Goal: Task Accomplishment & Management: Complete application form

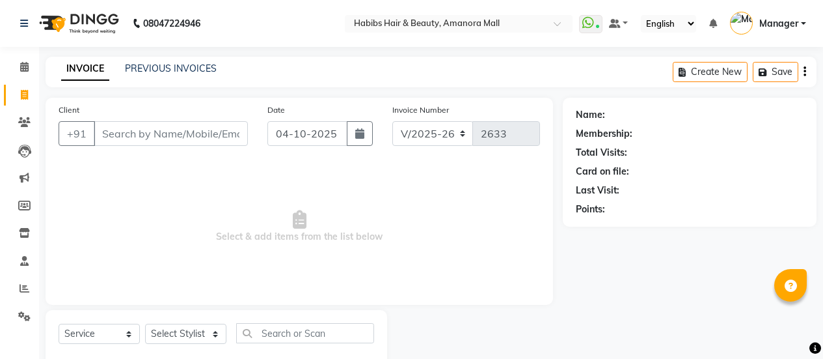
select select "5399"
select select "service"
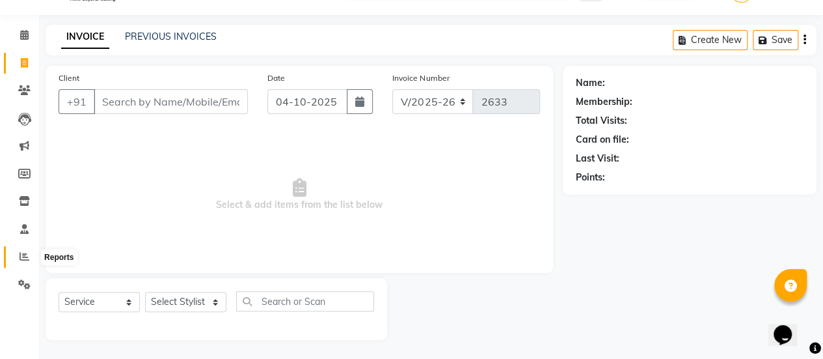
click at [18, 258] on span at bounding box center [24, 256] width 23 height 15
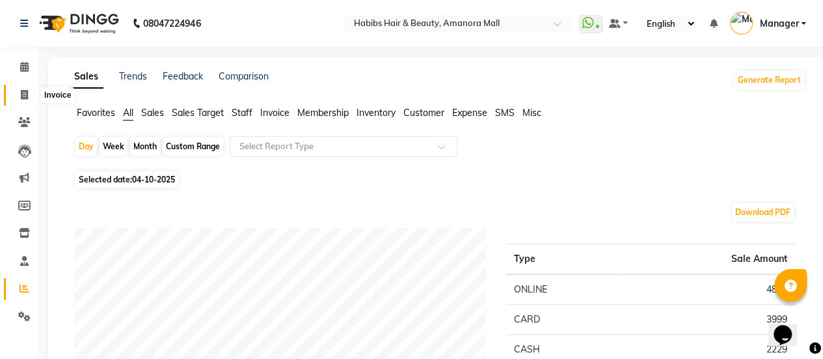
click at [26, 96] on icon at bounding box center [24, 95] width 7 height 10
select select "5399"
select select "service"
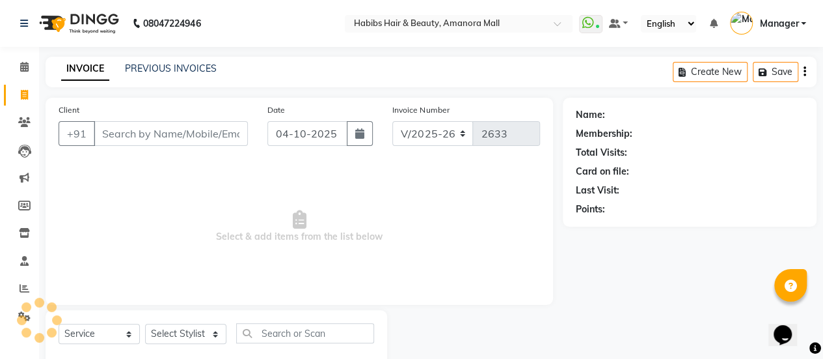
scroll to position [32, 0]
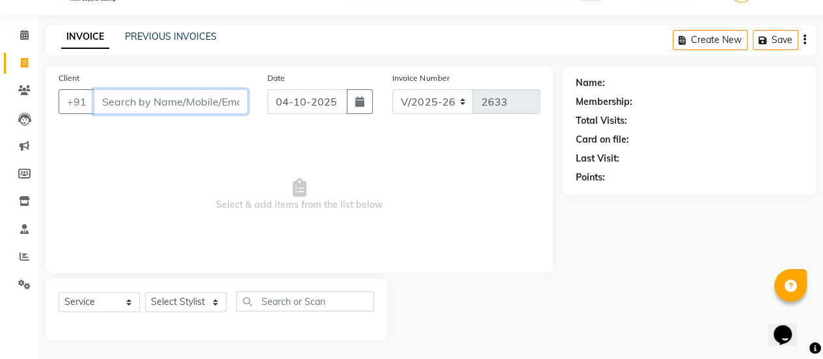
click at [167, 94] on input "Client" at bounding box center [171, 101] width 154 height 25
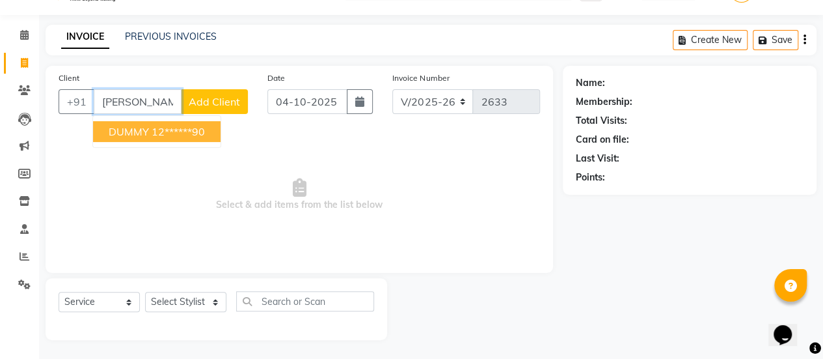
click at [133, 130] on span "DUMMY" at bounding box center [129, 131] width 40 height 13
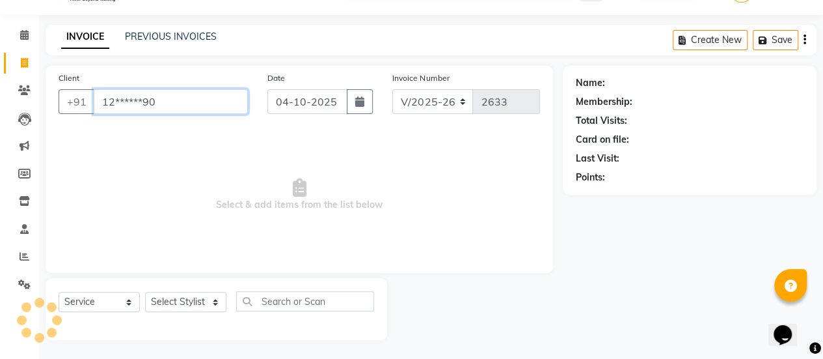
type input "12******90"
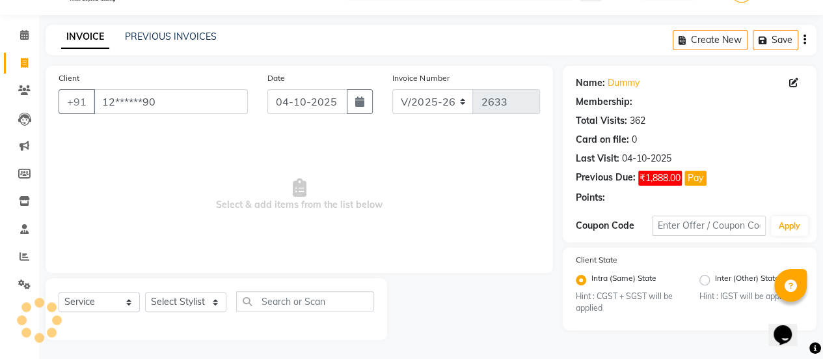
select select "1: Object"
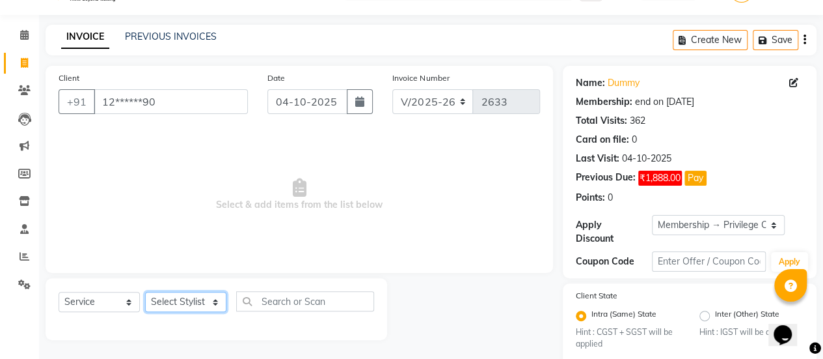
click at [208, 292] on select "Select Stylist [PERSON_NAME] Bhagavantu [PERSON_NAME] [PERSON_NAME] Manager [PE…" at bounding box center [185, 301] width 81 height 20
select select "36311"
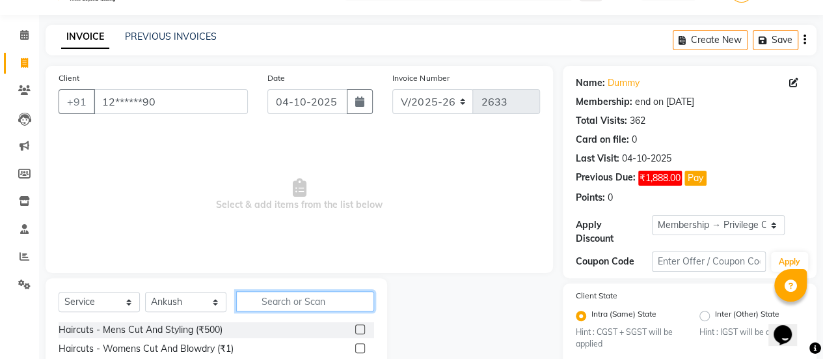
click at [266, 301] on input "text" at bounding box center [305, 301] width 138 height 20
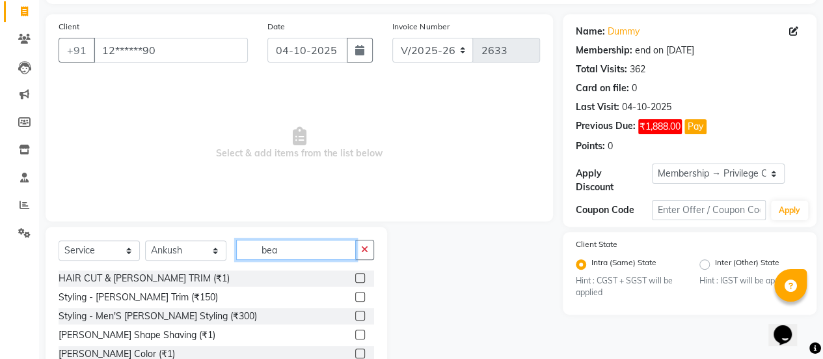
type input "bea"
click at [364, 277] on label at bounding box center [360, 278] width 10 height 10
click at [364, 277] on input "checkbox" at bounding box center [359, 278] width 8 height 8
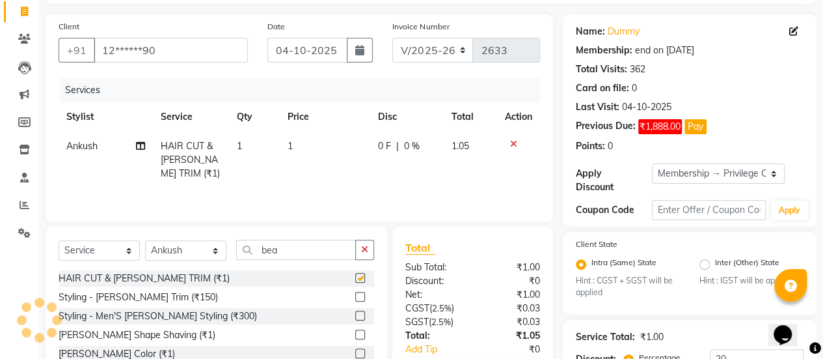
checkbox input "false"
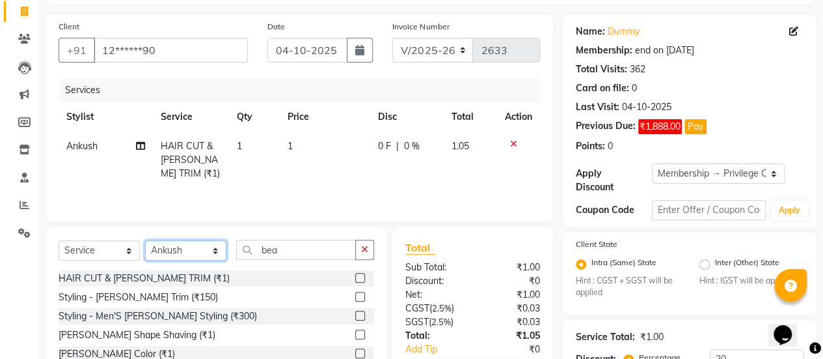
click at [215, 254] on select "Select Stylist [PERSON_NAME] Bhagavantu [PERSON_NAME] [PERSON_NAME] Manager [PE…" at bounding box center [185, 250] width 81 height 20
select select "78237"
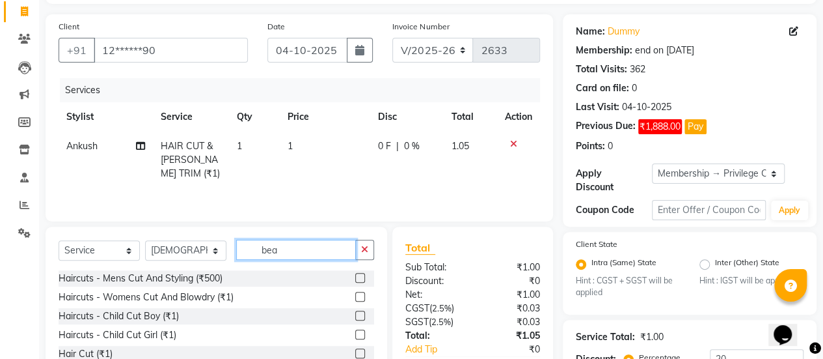
click at [289, 255] on input "bea" at bounding box center [296, 249] width 120 height 20
type input "b"
click at [355, 314] on label at bounding box center [360, 315] width 10 height 10
click at [355, 314] on input "checkbox" at bounding box center [359, 316] width 8 height 8
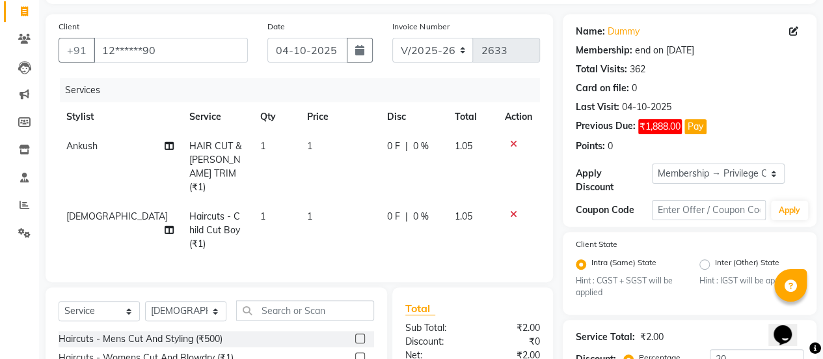
checkbox input "false"
click at [284, 136] on td "1" at bounding box center [275, 166] width 47 height 70
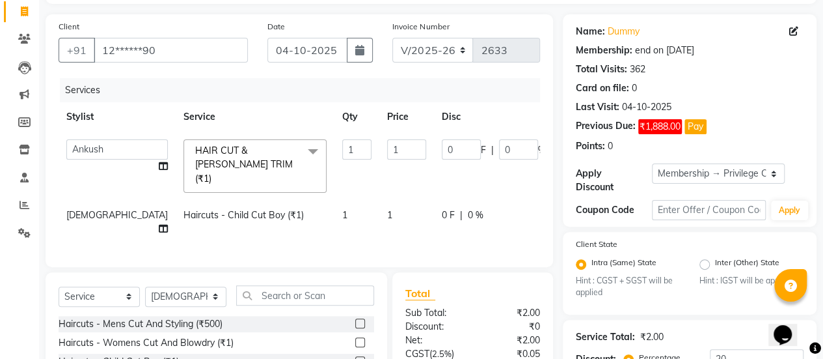
click at [379, 159] on td "1" at bounding box center [406, 165] width 55 height 69
click at [387, 152] on input "1" at bounding box center [406, 149] width 39 height 20
type input "750"
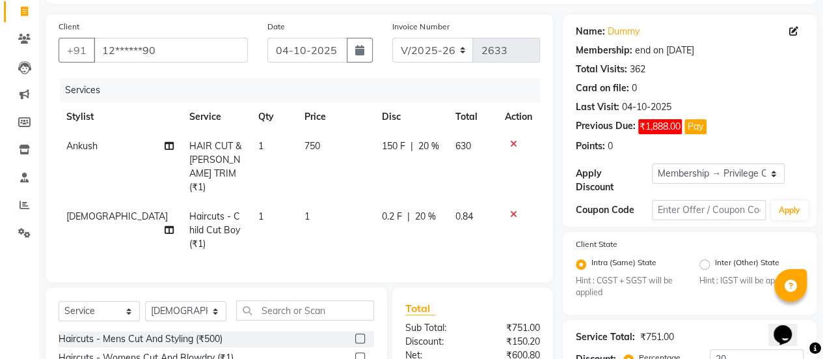
click at [345, 207] on td "1" at bounding box center [335, 230] width 77 height 57
select select "78237"
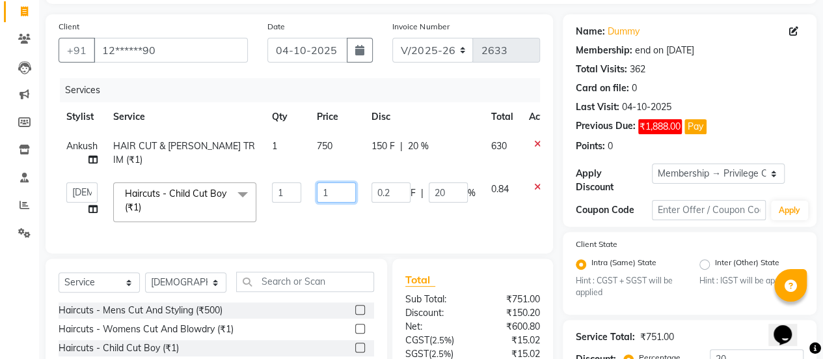
click at [346, 196] on input "1" at bounding box center [336, 192] width 39 height 20
type input "400"
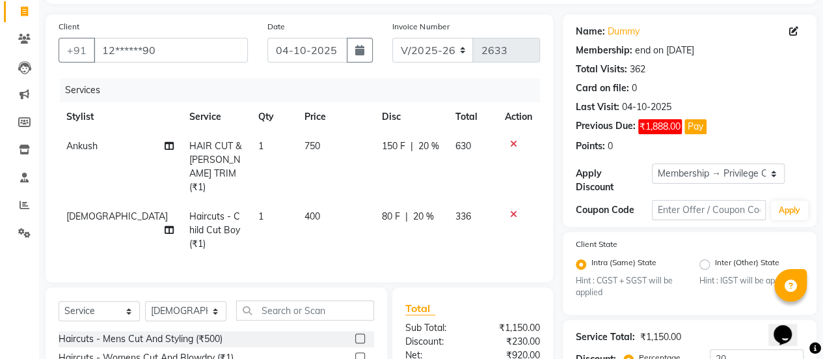
click at [379, 214] on td "80 F | 20 %" at bounding box center [411, 230] width 74 height 57
select select "78237"
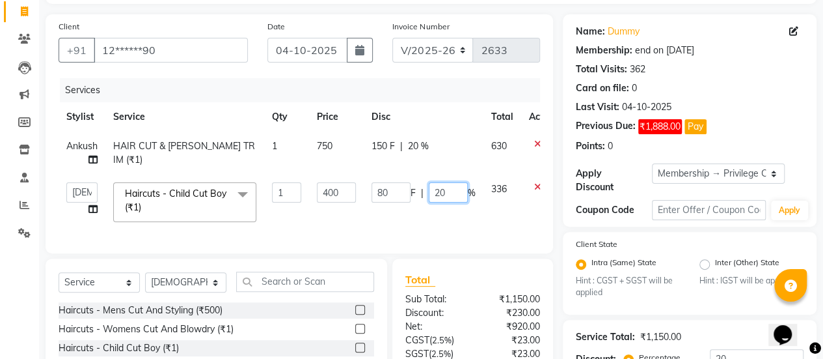
click at [455, 198] on input "20" at bounding box center [448, 192] width 39 height 20
type input "2"
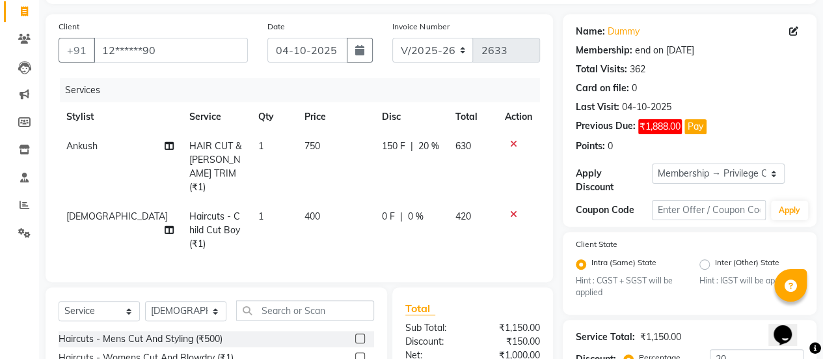
click at [418, 146] on span "20 %" at bounding box center [428, 146] width 21 height 14
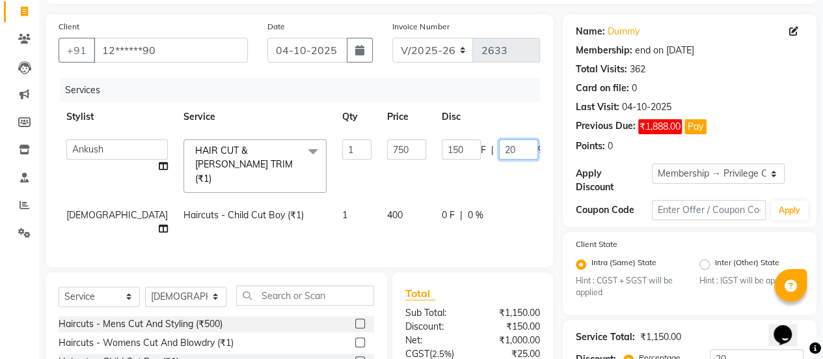
click at [499, 152] on input "20" at bounding box center [518, 149] width 39 height 20
type input "2"
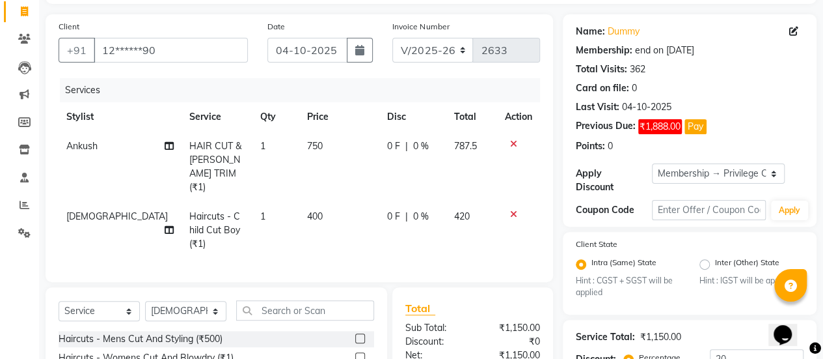
click at [333, 184] on td "750" at bounding box center [339, 166] width 80 height 70
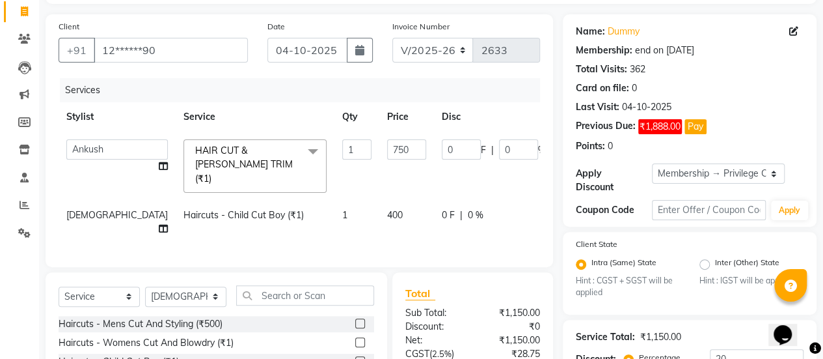
scroll to position [221, 0]
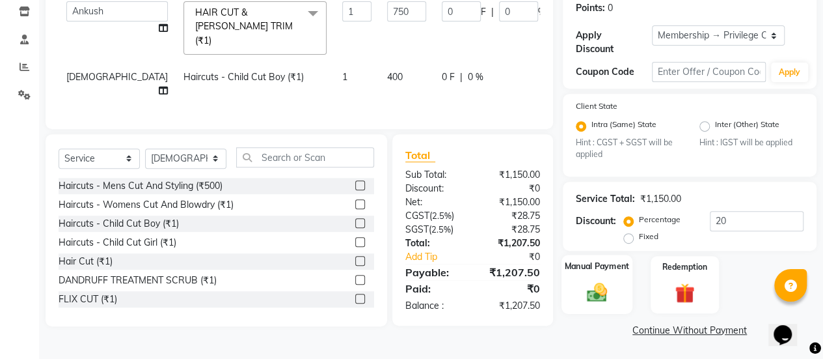
click at [608, 288] on img at bounding box center [596, 291] width 33 height 23
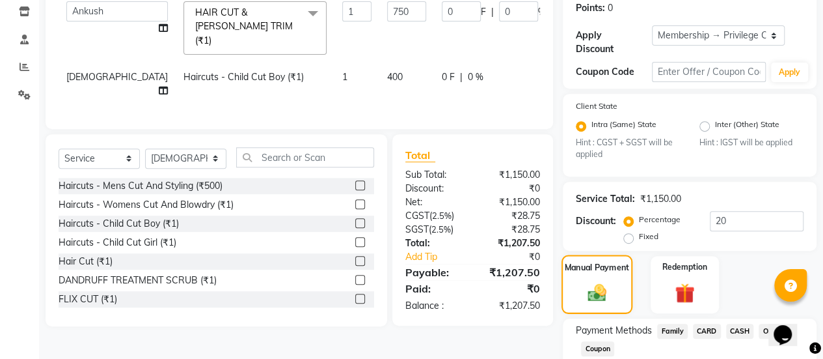
scroll to position [305, 0]
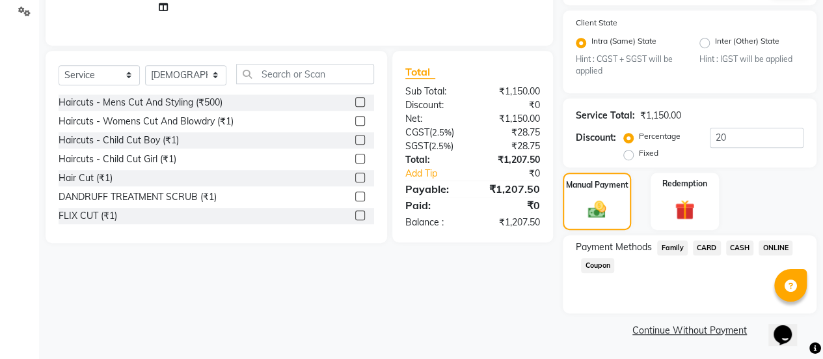
click at [707, 246] on span "CARD" at bounding box center [707, 247] width 28 height 15
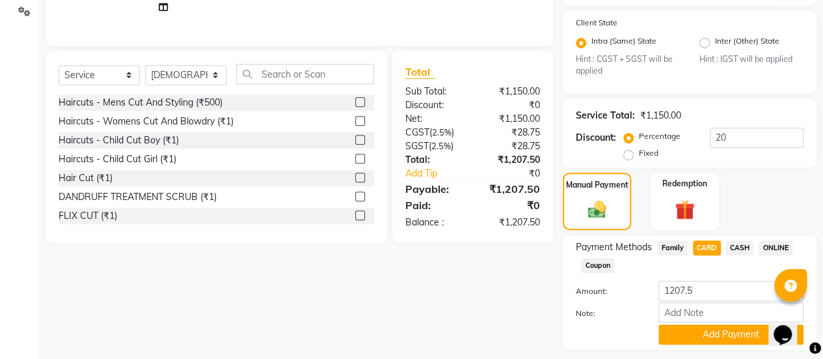
scroll to position [341, 0]
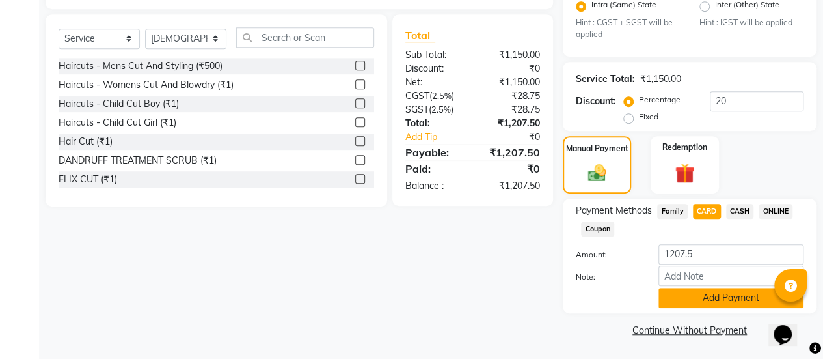
click at [697, 293] on button "Add Payment" at bounding box center [730, 298] width 145 height 20
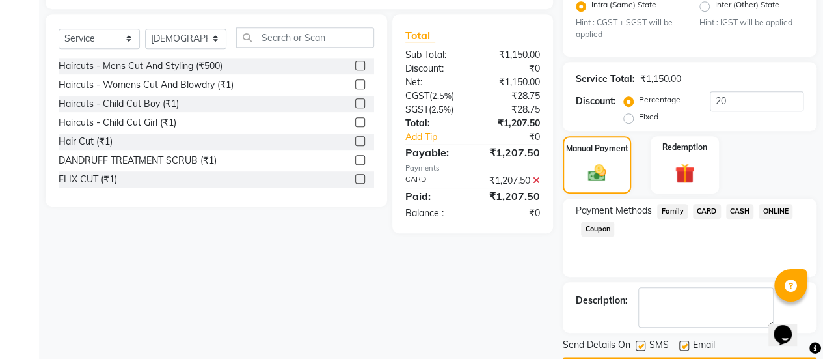
scroll to position [377, 0]
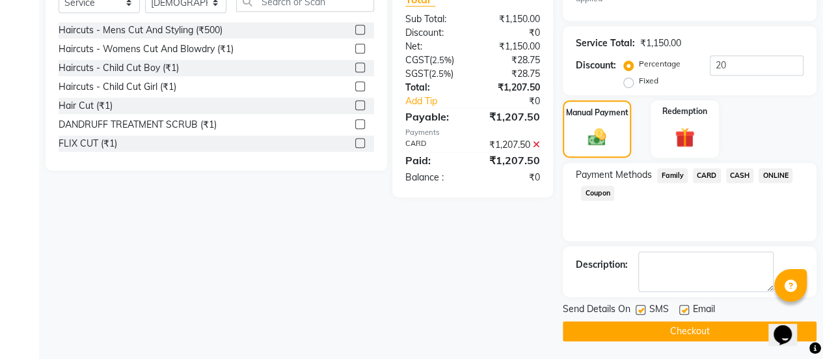
click at [686, 307] on label at bounding box center [684, 310] width 10 height 10
click at [686, 307] on input "checkbox" at bounding box center [683, 310] width 8 height 8
checkbox input "false"
click at [681, 329] on button "Checkout" at bounding box center [690, 331] width 254 height 20
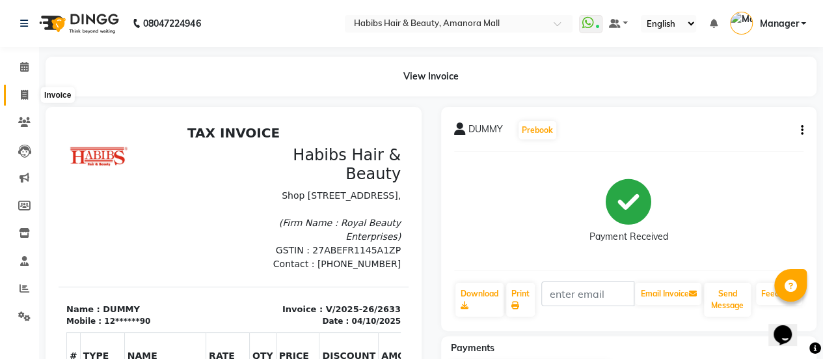
click at [23, 92] on icon at bounding box center [24, 95] width 7 height 10
select select "service"
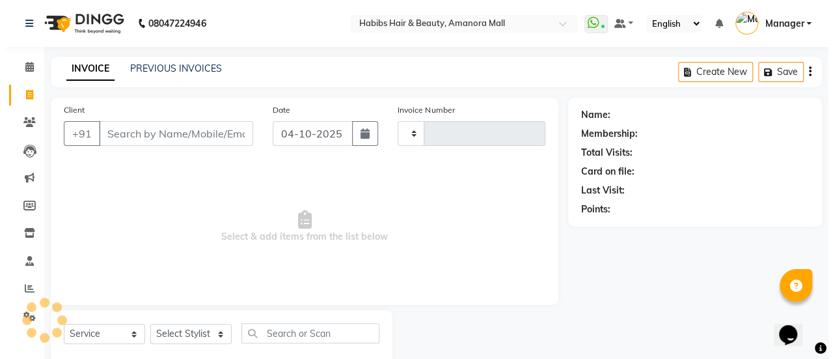
scroll to position [32, 0]
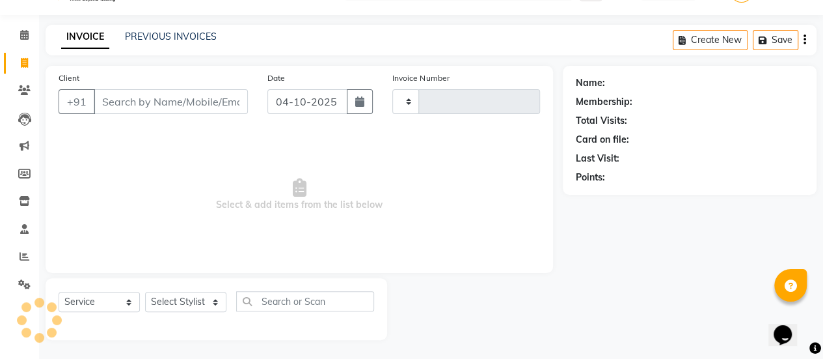
type input "2634"
select select "5399"
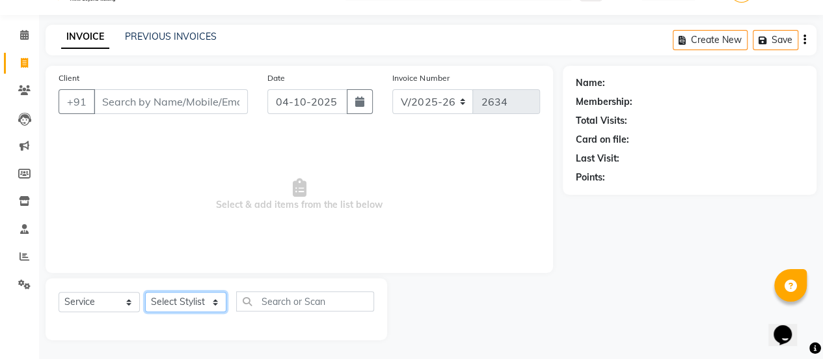
click at [195, 305] on select "Select Stylist [PERSON_NAME] Bhagavantu [PERSON_NAME] [PERSON_NAME] Manager [PE…" at bounding box center [185, 301] width 81 height 20
select select "89393"
click at [145, 291] on select "Select Stylist [PERSON_NAME] Bhagavantu [PERSON_NAME] [PERSON_NAME] Manager [PE…" at bounding box center [185, 301] width 81 height 20
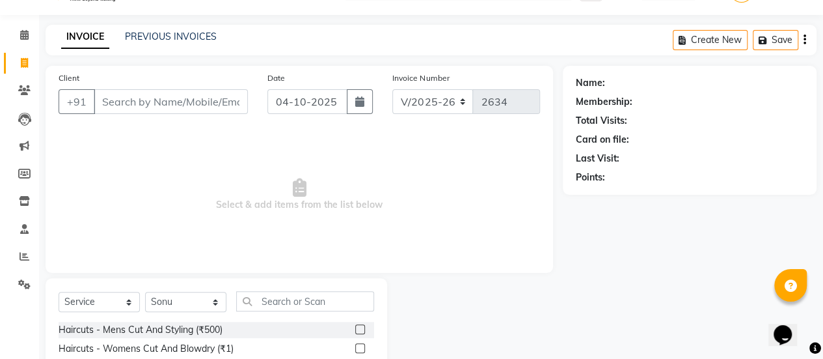
click at [355, 330] on label at bounding box center [360, 329] width 10 height 10
click at [355, 330] on input "checkbox" at bounding box center [359, 329] width 8 height 8
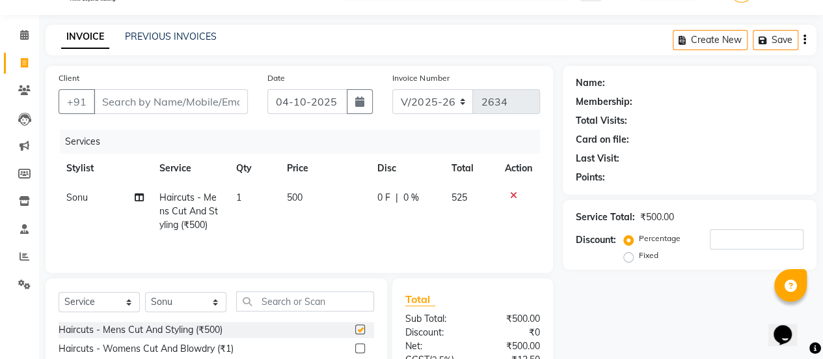
checkbox input "false"
click at [141, 102] on input "Client" at bounding box center [171, 101] width 154 height 25
type input "8"
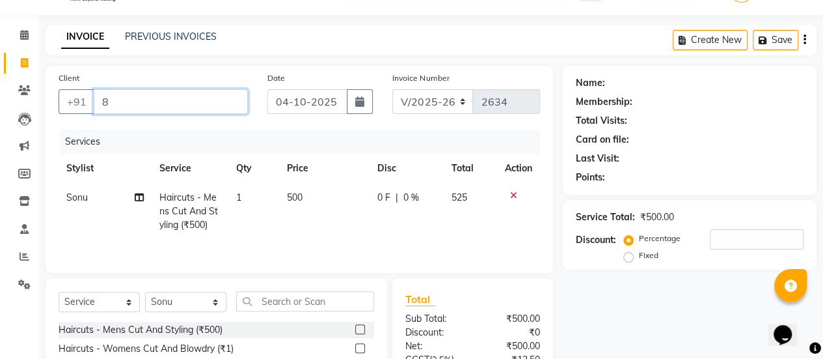
type input "0"
type input "8853824999"
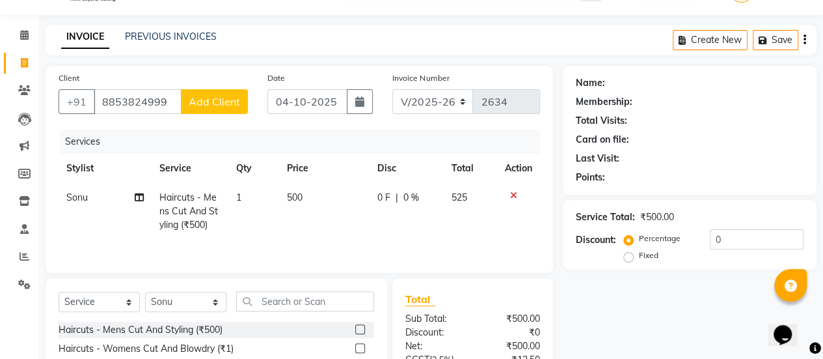
click at [219, 95] on span "Add Client" at bounding box center [214, 101] width 51 height 13
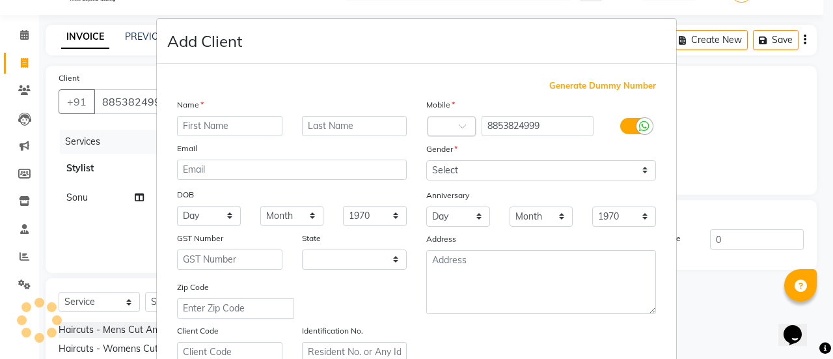
select select "22"
type input "Surya"
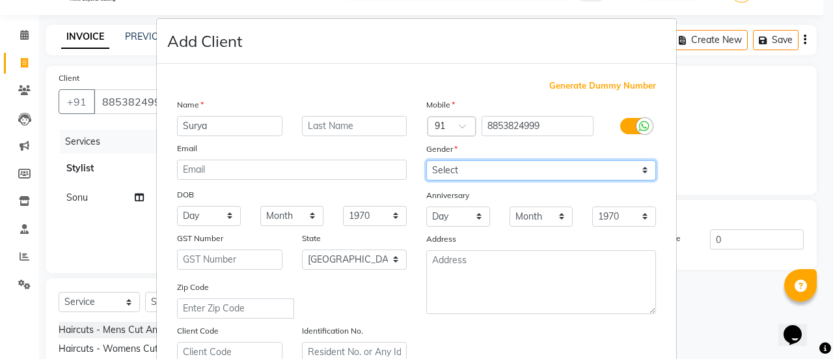
click at [448, 169] on select "Select [DEMOGRAPHIC_DATA] [DEMOGRAPHIC_DATA] Other Prefer Not To Say" at bounding box center [541, 170] width 230 height 20
select select "[DEMOGRAPHIC_DATA]"
click at [426, 160] on select "Select [DEMOGRAPHIC_DATA] [DEMOGRAPHIC_DATA] Other Prefer Not To Say" at bounding box center [541, 170] width 230 height 20
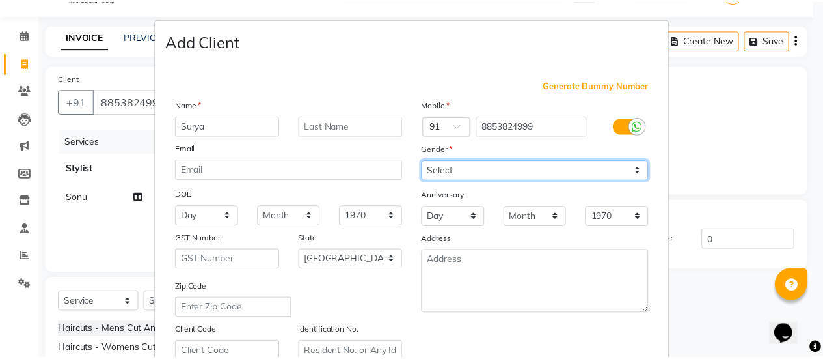
scroll to position [239, 0]
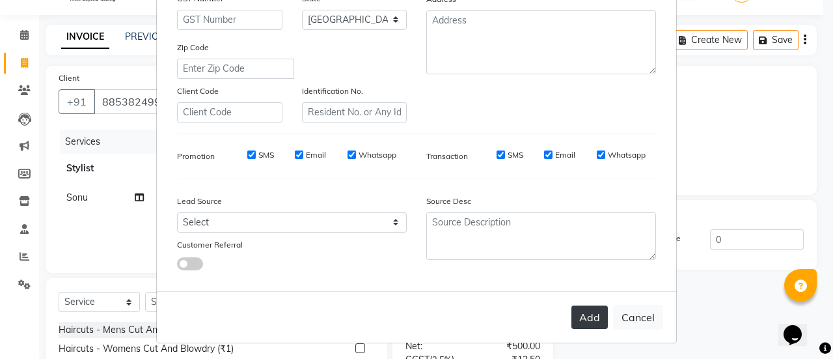
click at [580, 316] on button "Add" at bounding box center [589, 316] width 36 height 23
type input "88******99"
select select
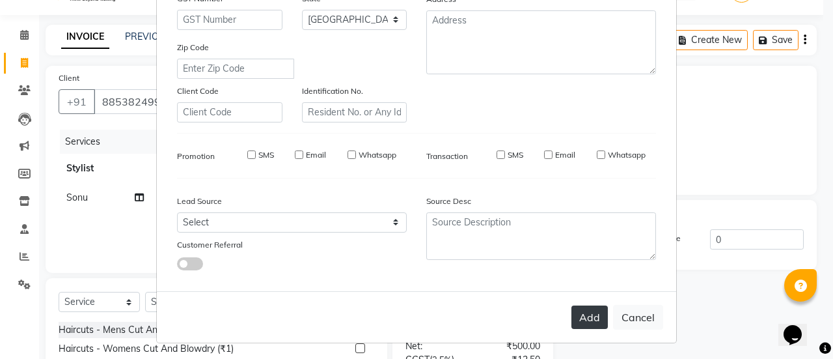
select select "null"
select select
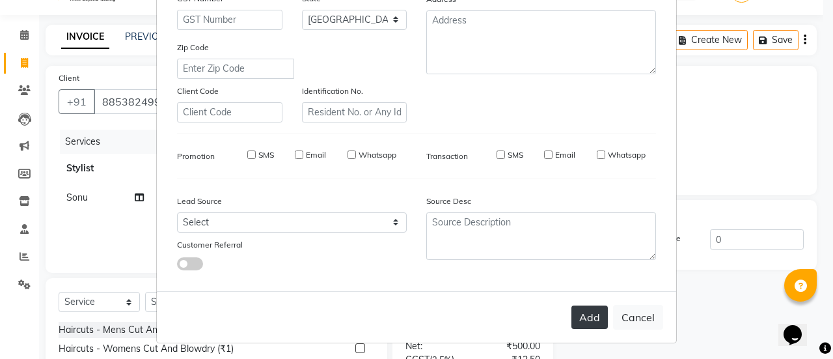
checkbox input "false"
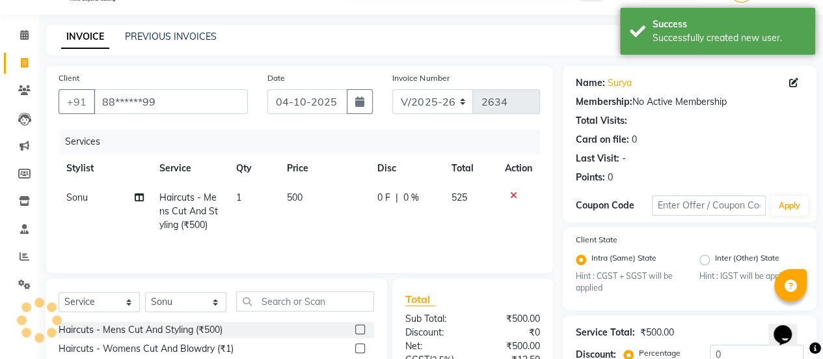
scroll to position [165, 0]
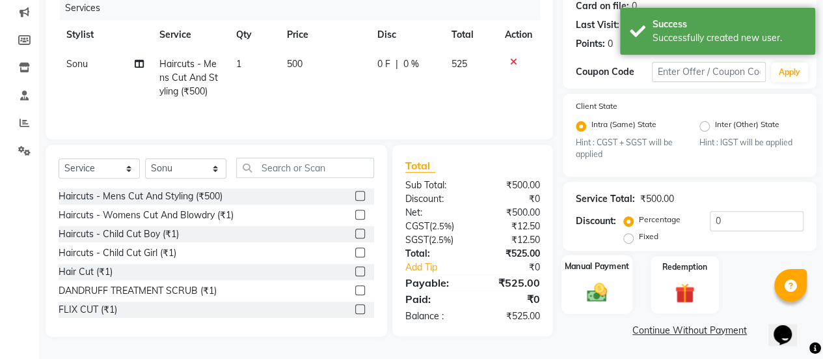
click at [596, 291] on img at bounding box center [596, 291] width 33 height 23
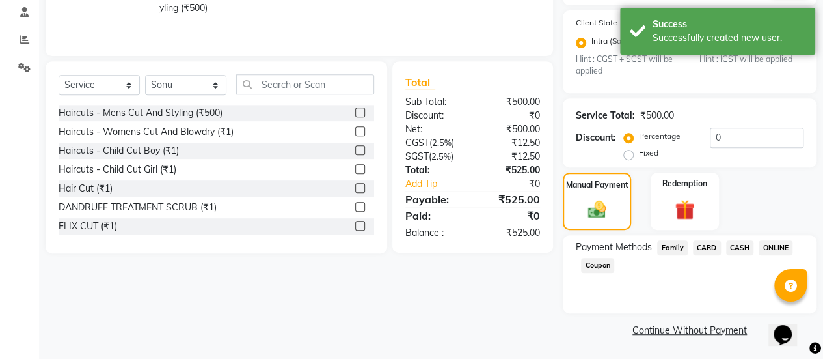
click at [774, 242] on span "ONLINE" at bounding box center [776, 247] width 34 height 15
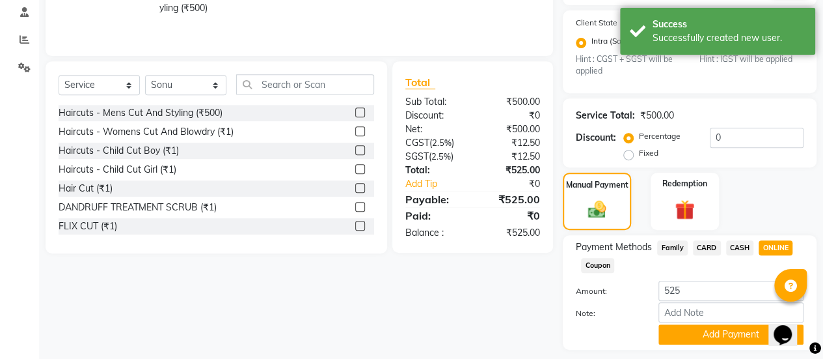
scroll to position [285, 0]
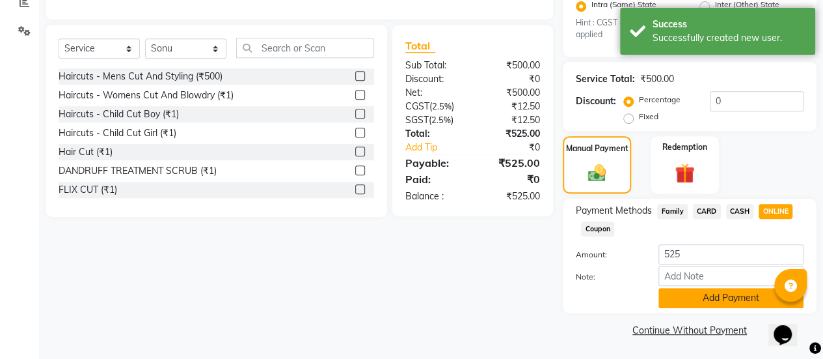
click at [721, 301] on button "Add Payment" at bounding box center [730, 298] width 145 height 20
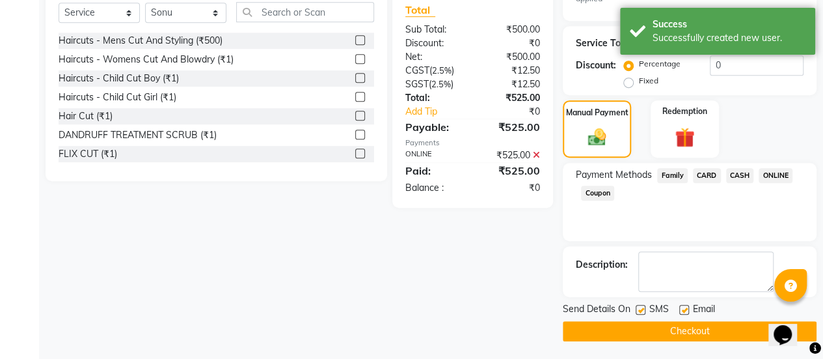
click at [683, 311] on label at bounding box center [684, 310] width 10 height 10
click at [683, 311] on input "checkbox" at bounding box center [683, 310] width 8 height 8
checkbox input "false"
click at [658, 324] on button "Checkout" at bounding box center [690, 331] width 254 height 20
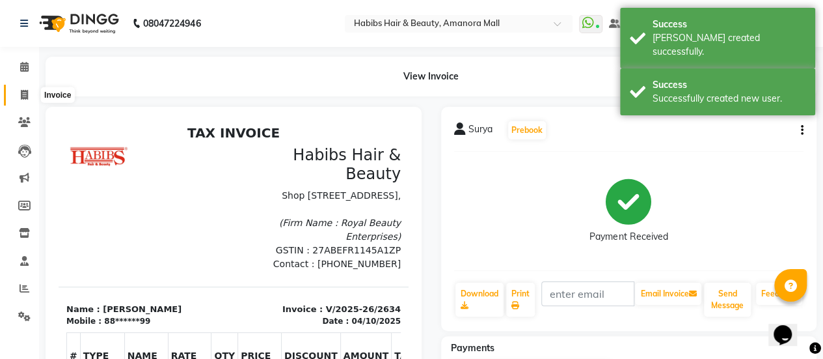
click at [20, 93] on span at bounding box center [24, 95] width 23 height 15
select select "5399"
select select "service"
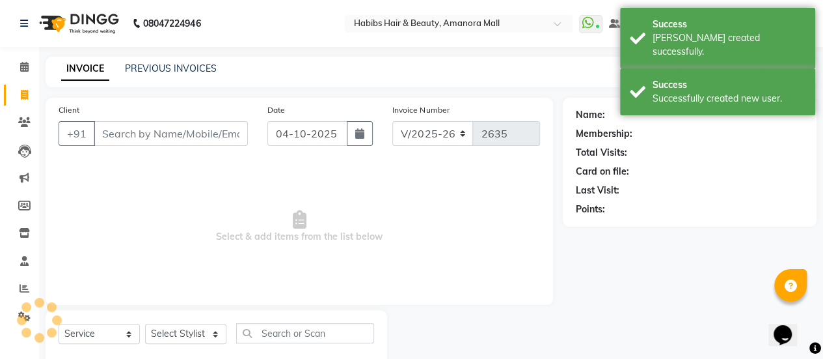
scroll to position [32, 0]
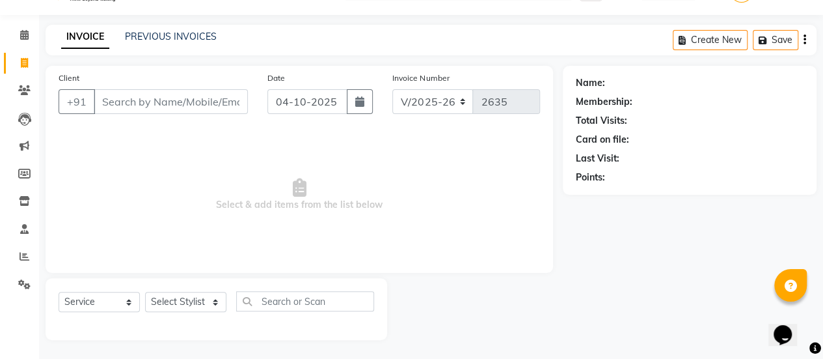
click at [135, 105] on input "Client" at bounding box center [171, 101] width 154 height 25
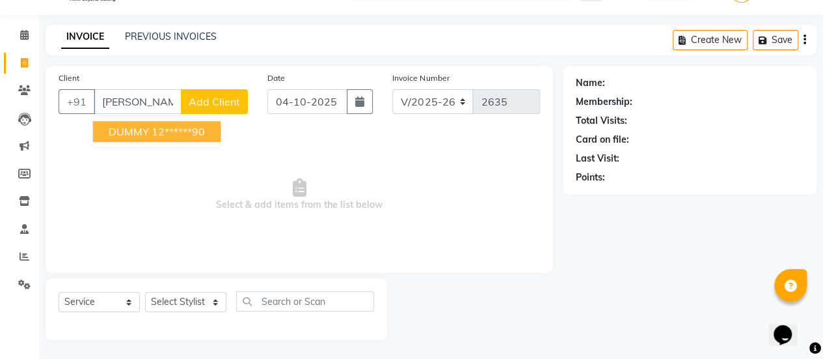
click at [138, 131] on span "DUMMY" at bounding box center [129, 131] width 40 height 13
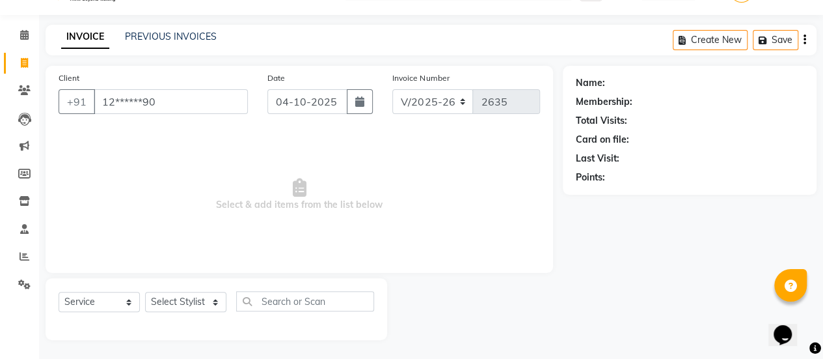
type input "12******90"
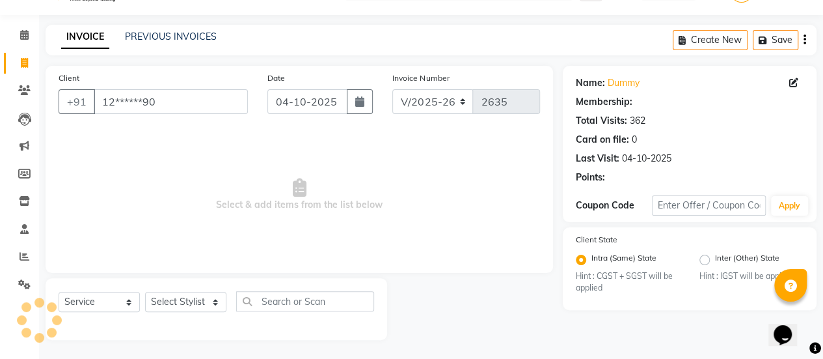
select select "1: Object"
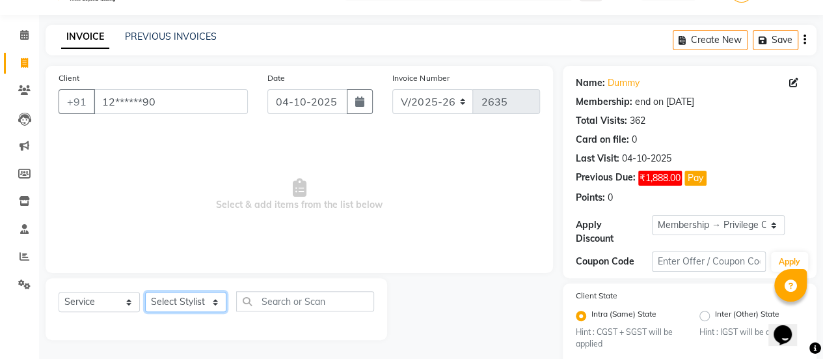
click at [178, 302] on select "Select Stylist [PERSON_NAME] Bhagavantu [PERSON_NAME] [PERSON_NAME] Manager [PE…" at bounding box center [185, 301] width 81 height 20
select select "93563"
click at [145, 291] on select "Select Stylist [PERSON_NAME] Bhagavantu [PERSON_NAME] [PERSON_NAME] Manager [PE…" at bounding box center [185, 301] width 81 height 20
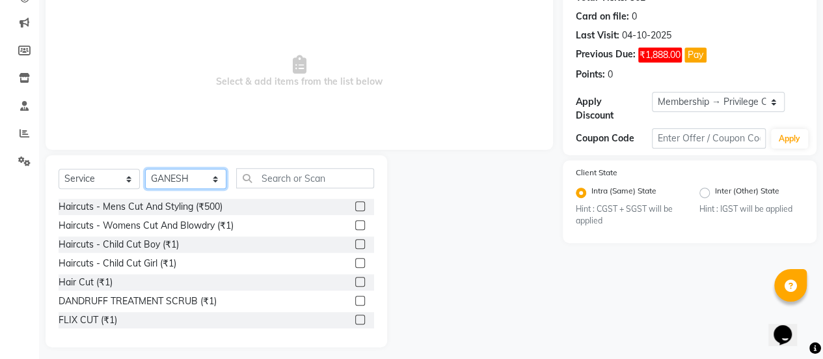
scroll to position [162, 0]
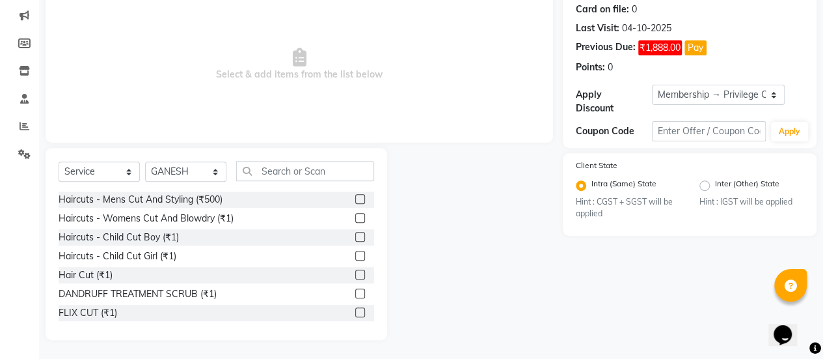
click at [355, 234] on label at bounding box center [360, 237] width 10 height 10
click at [355, 234] on input "checkbox" at bounding box center [359, 237] width 8 height 8
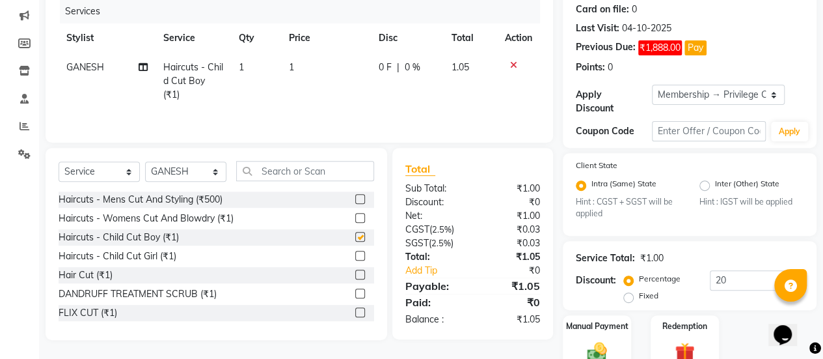
checkbox input "false"
click at [297, 66] on td "1" at bounding box center [326, 81] width 90 height 57
select select "93563"
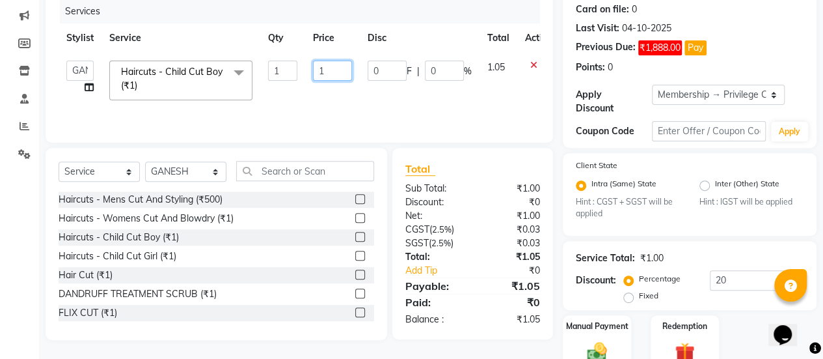
click at [332, 68] on input "1" at bounding box center [332, 71] width 39 height 20
type input "400"
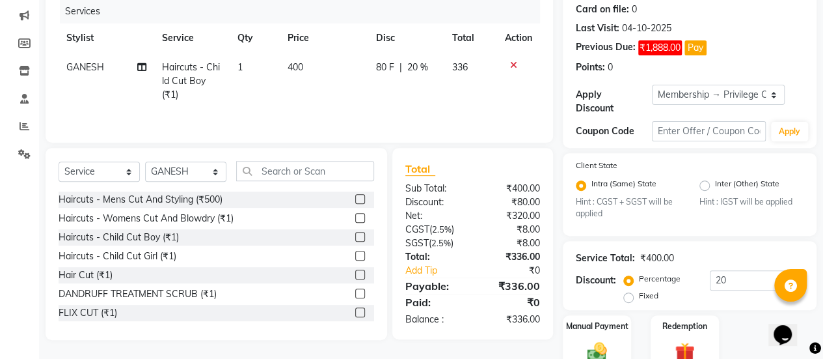
click at [401, 96] on td "80 F | 20 %" at bounding box center [406, 81] width 76 height 57
select select "93563"
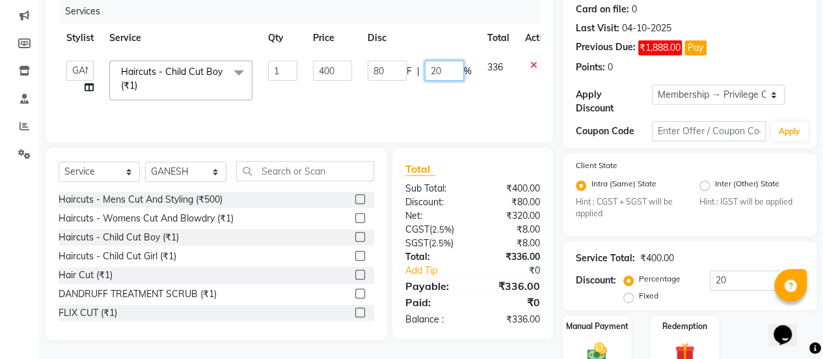
click at [450, 66] on input "20" at bounding box center [444, 71] width 39 height 20
type input "2"
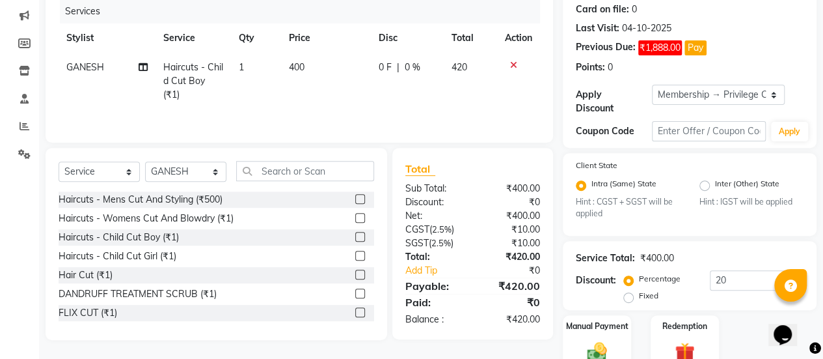
click at [362, 105] on tr "GANESH Haircuts - Child Cut Boy (₹1) 1 400 0 F | 0 % 420" at bounding box center [299, 81] width 481 height 57
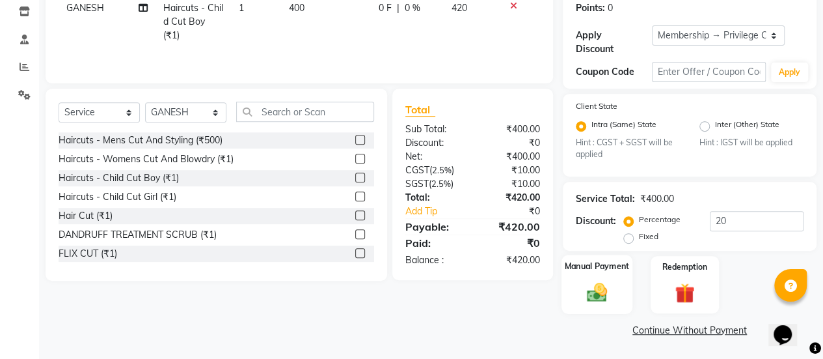
click at [600, 275] on div "Manual Payment" at bounding box center [597, 284] width 71 height 59
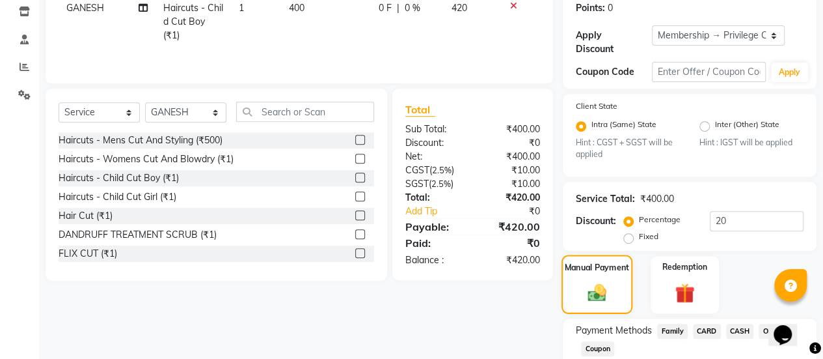
scroll to position [305, 0]
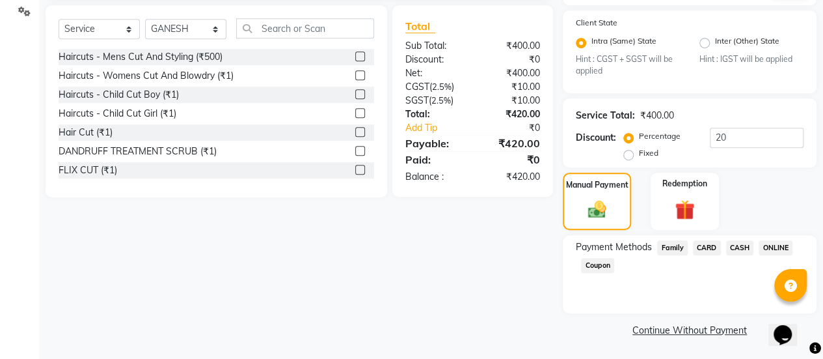
click at [738, 245] on span "CASH" at bounding box center [740, 247] width 28 height 15
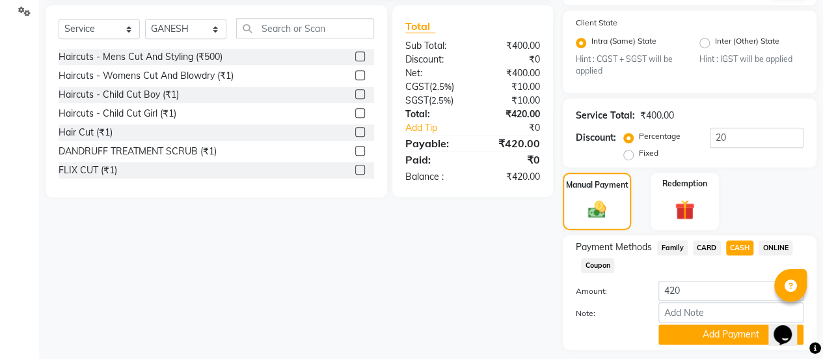
scroll to position [341, 0]
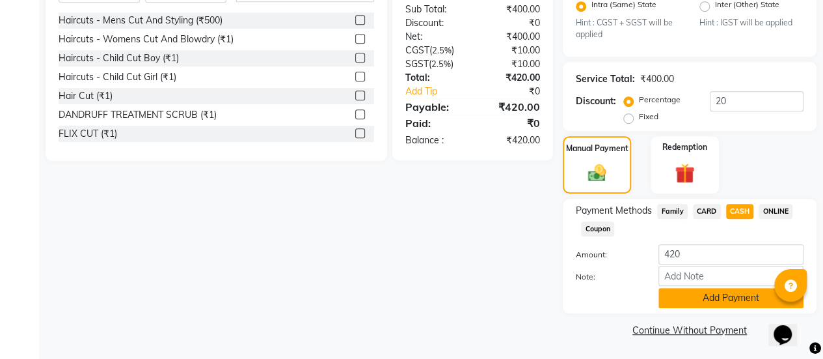
click at [702, 300] on button "Add Payment" at bounding box center [730, 298] width 145 height 20
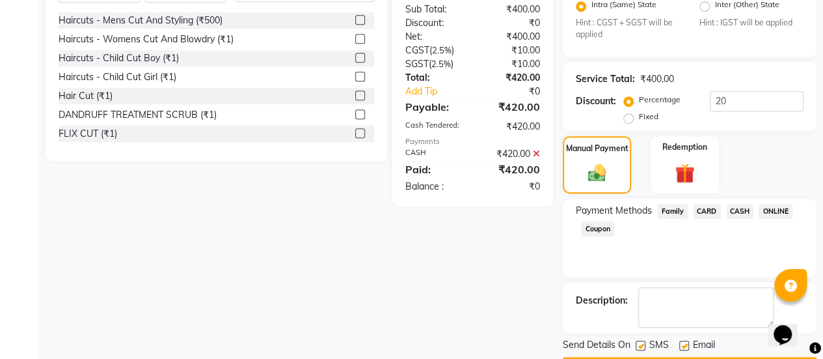
scroll to position [377, 0]
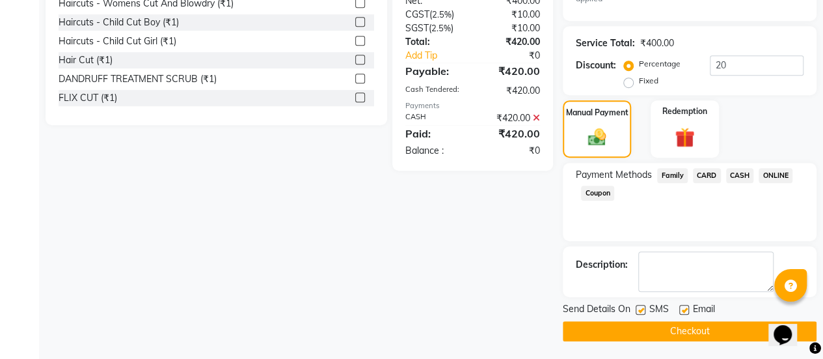
click at [685, 309] on label at bounding box center [684, 310] width 10 height 10
click at [685, 309] on input "checkbox" at bounding box center [683, 310] width 8 height 8
checkbox input "false"
click at [665, 330] on button "Checkout" at bounding box center [690, 331] width 254 height 20
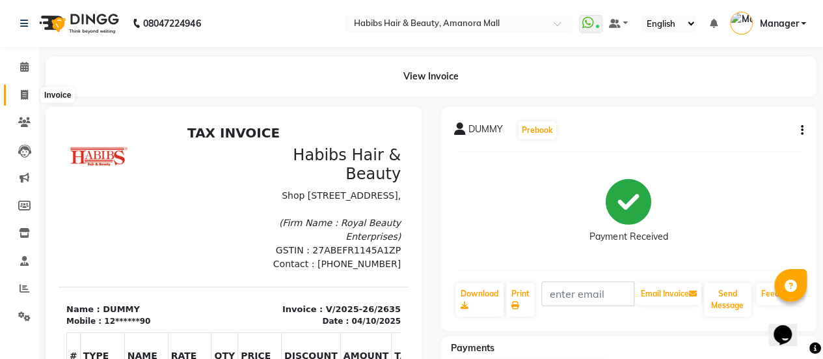
click at [21, 92] on icon at bounding box center [24, 95] width 7 height 10
select select "5399"
select select "service"
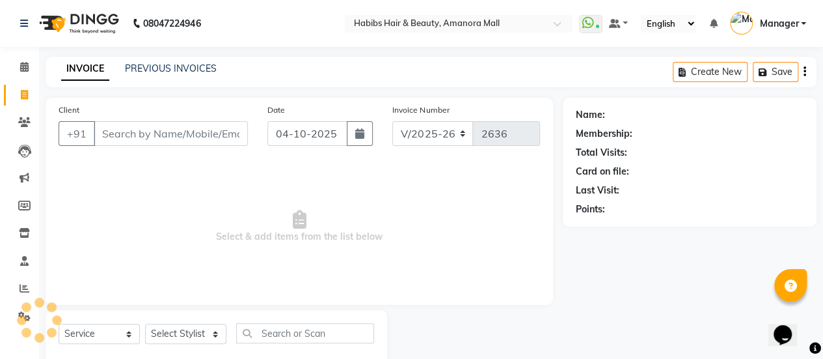
scroll to position [32, 0]
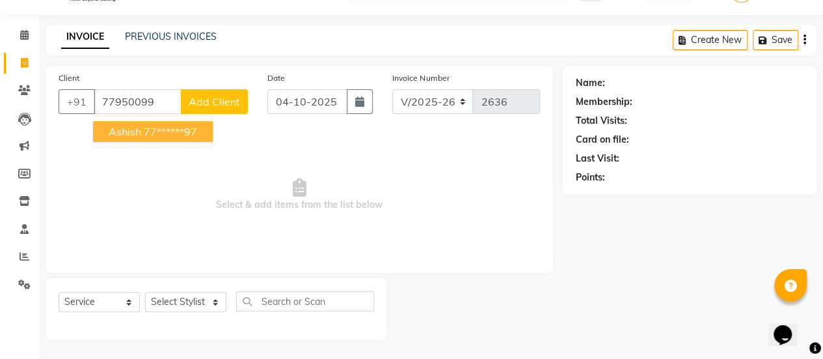
click at [145, 128] on ngb-highlight "77******97" at bounding box center [170, 131] width 53 height 13
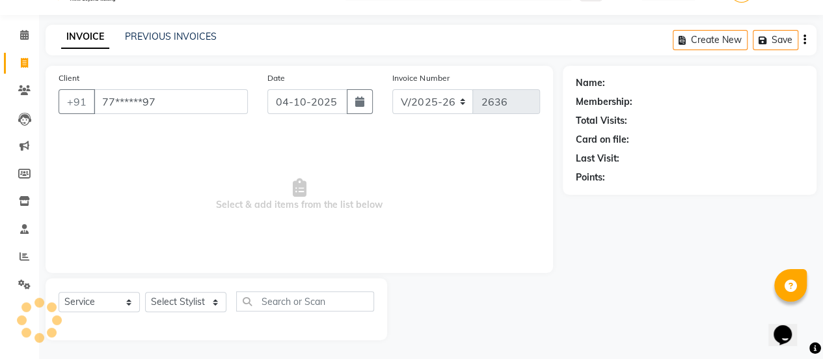
type input "77******97"
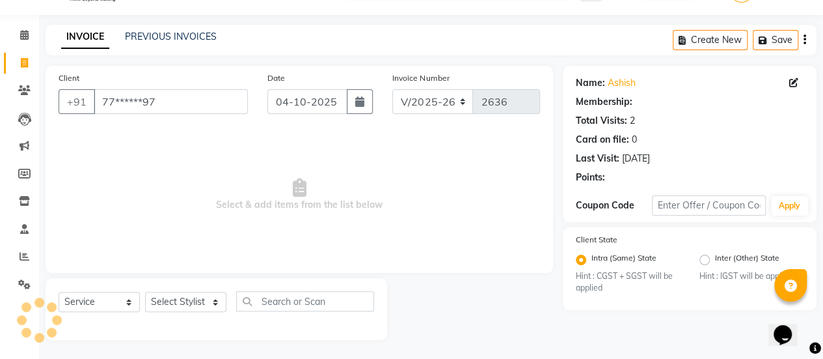
select select "1: Object"
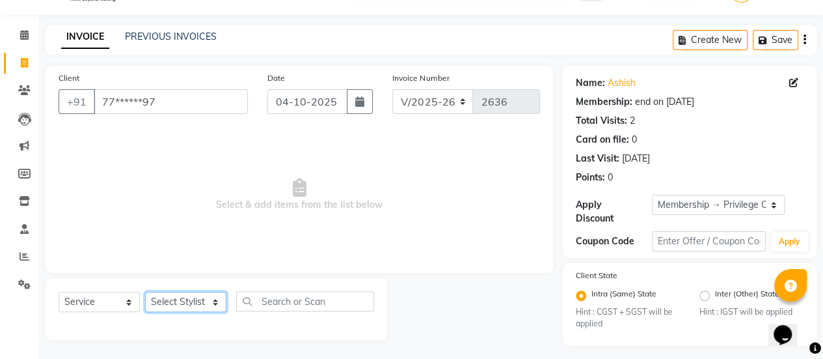
click at [200, 303] on select "Select Stylist [PERSON_NAME] Bhagavantu [PERSON_NAME] [PERSON_NAME] Manager [PE…" at bounding box center [185, 301] width 81 height 20
select select "69806"
click at [145, 291] on select "Select Stylist [PERSON_NAME] Bhagavantu [PERSON_NAME] [PERSON_NAME] Manager [PE…" at bounding box center [185, 301] width 81 height 20
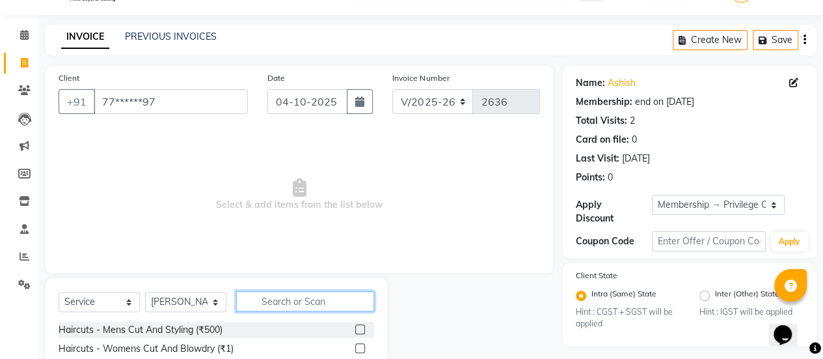
click at [297, 293] on input "text" at bounding box center [305, 301] width 138 height 20
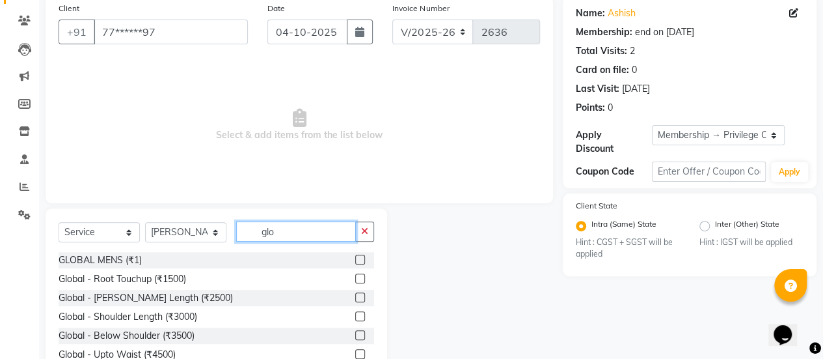
scroll to position [102, 0]
type input "g"
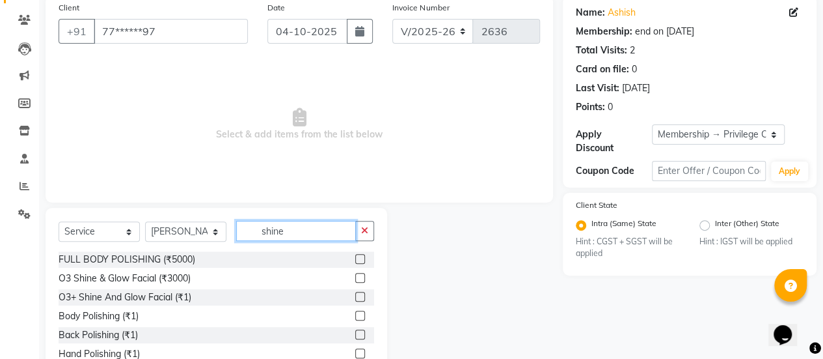
scroll to position [70, 0]
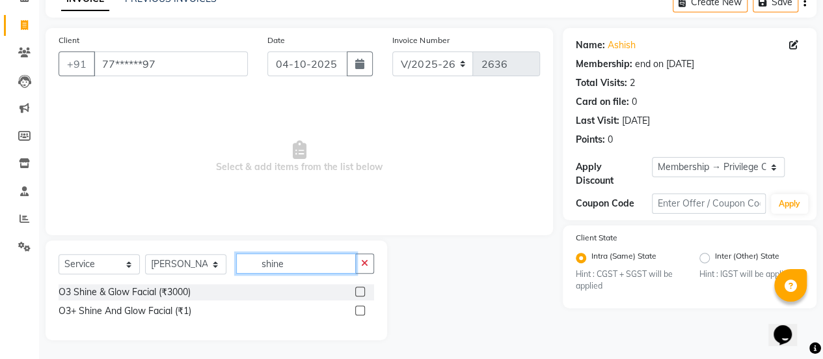
type input "shine"
click at [362, 291] on label at bounding box center [360, 291] width 10 height 10
click at [362, 291] on input "checkbox" at bounding box center [359, 292] width 8 height 8
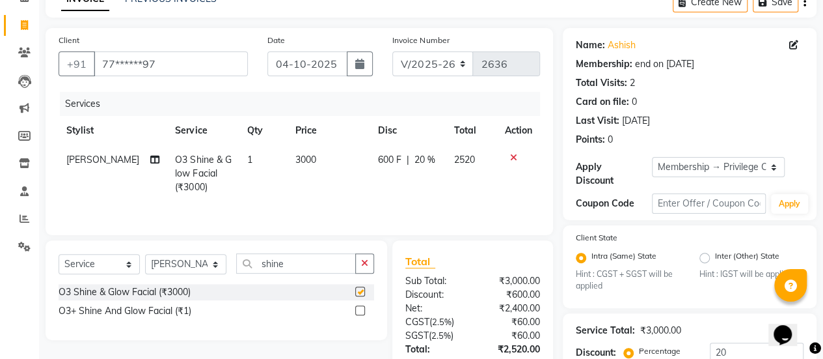
checkbox input "false"
click at [300, 165] on td "3000" at bounding box center [329, 173] width 83 height 57
select select "69806"
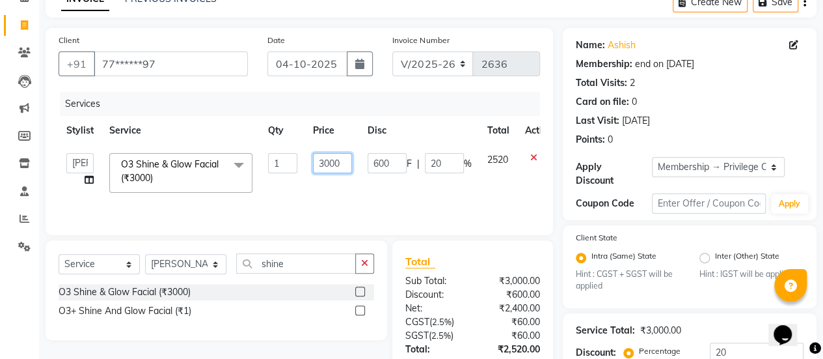
click at [327, 163] on input "3000" at bounding box center [332, 163] width 39 height 20
type input "5400"
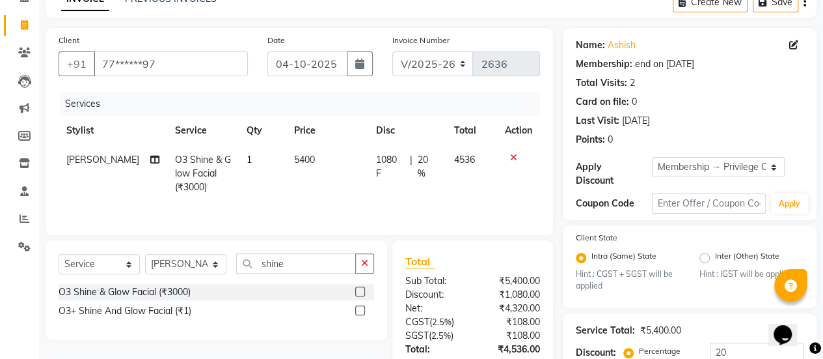
click at [392, 184] on td "1080 F | 20 %" at bounding box center [407, 173] width 78 height 57
select select "69806"
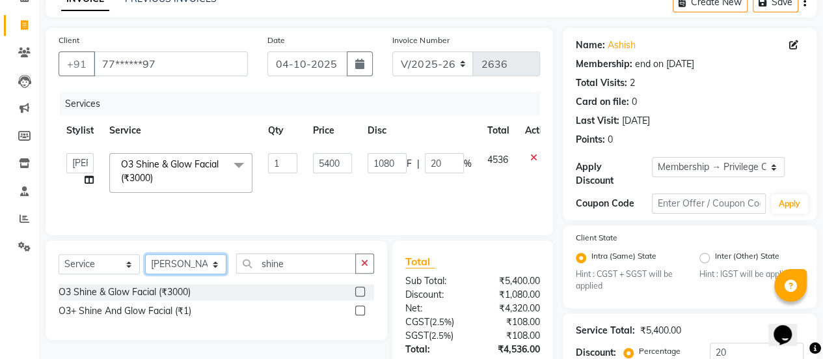
click at [217, 265] on select "Select Stylist [PERSON_NAME] Bhagavantu [PERSON_NAME] [PERSON_NAME] Manager [PE…" at bounding box center [185, 264] width 81 height 20
select select "89393"
click at [145, 254] on select "Select Stylist [PERSON_NAME] Bhagavantu [PERSON_NAME] [PERSON_NAME] Manager [PE…" at bounding box center [185, 264] width 81 height 20
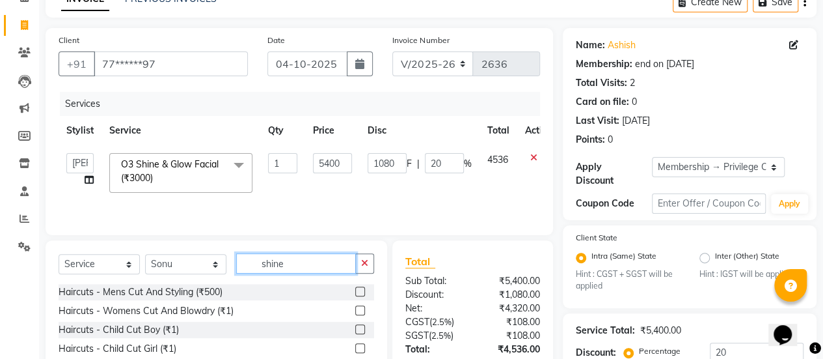
click at [306, 262] on input "shine" at bounding box center [296, 263] width 120 height 20
type input "s"
type input "bea"
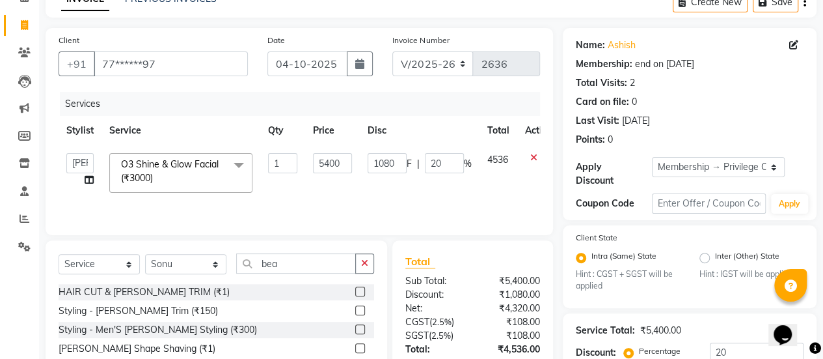
click at [363, 288] on label at bounding box center [360, 291] width 10 height 10
click at [363, 288] on input "checkbox" at bounding box center [359, 292] width 8 height 8
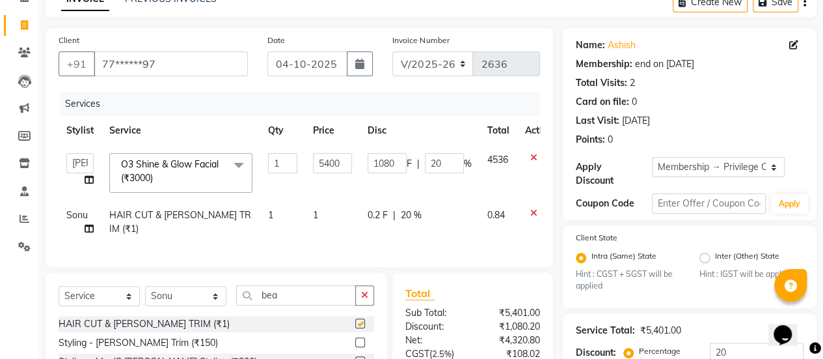
checkbox input "false"
click at [324, 222] on td "1" at bounding box center [332, 221] width 55 height 43
select select "89393"
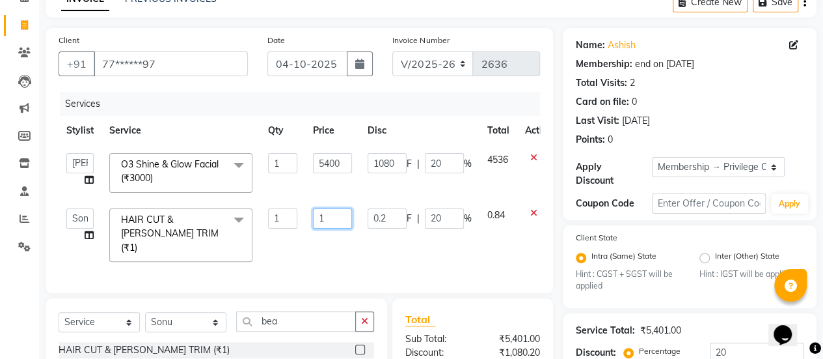
click at [340, 221] on input "1" at bounding box center [332, 218] width 39 height 20
type input "750"
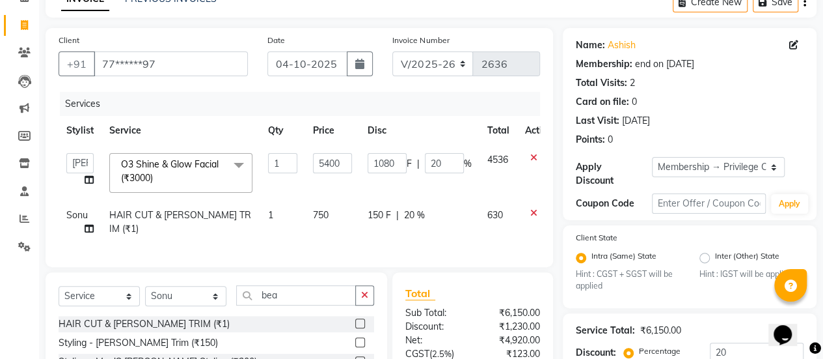
click at [424, 249] on div "Services Stylist Service Qty Price Disc Total Action [PERSON_NAME] Bhagavantu […" at bounding box center [299, 173] width 481 height 162
click at [433, 165] on input "20" at bounding box center [444, 163] width 39 height 20
type input "30"
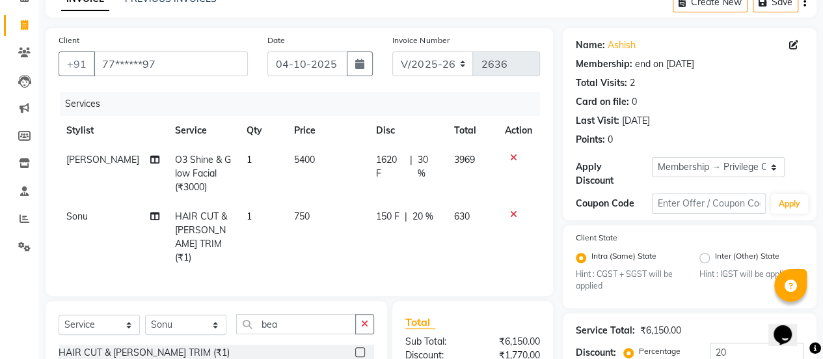
click at [444, 213] on tr "[PERSON_NAME] HAIR CUT & [PERSON_NAME] TRIM (₹1) 1 750 150 F | 20 % 630" at bounding box center [299, 237] width 481 height 70
click at [413, 213] on span "20 %" at bounding box center [423, 217] width 21 height 14
select select "89393"
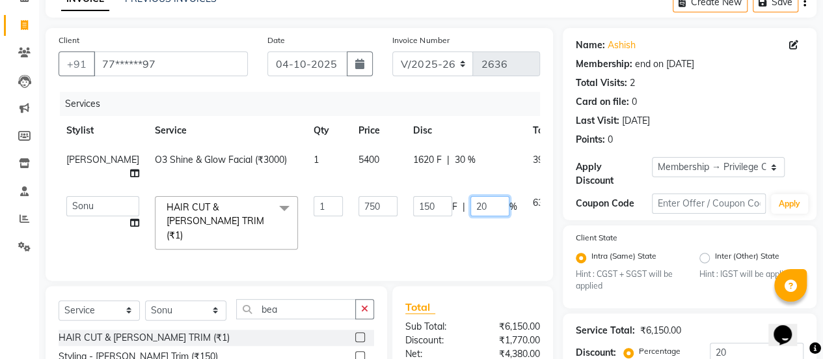
click at [470, 210] on input "20" at bounding box center [489, 206] width 39 height 20
type input "30"
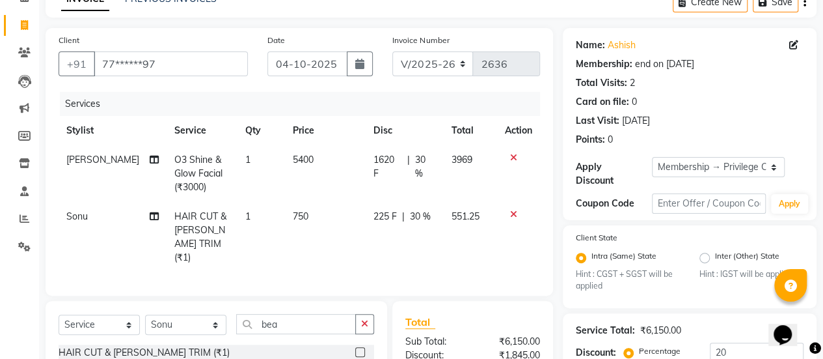
click at [398, 231] on td "225 F | 30 %" at bounding box center [404, 237] width 77 height 70
select select "89393"
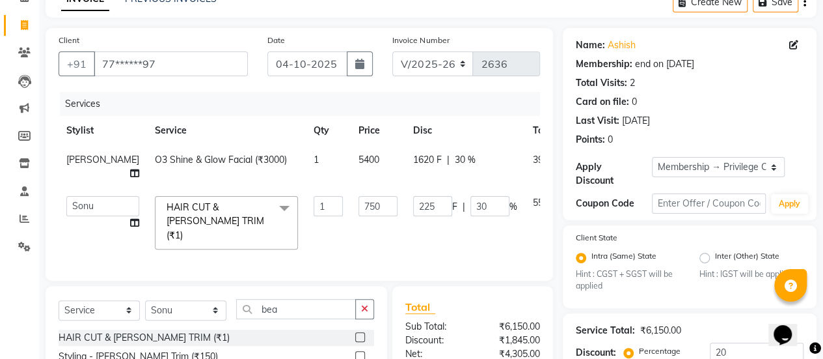
scroll to position [202, 0]
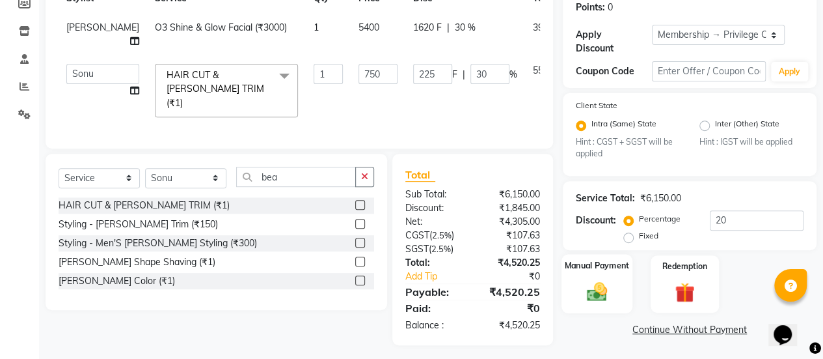
click at [603, 292] on img at bounding box center [596, 291] width 33 height 23
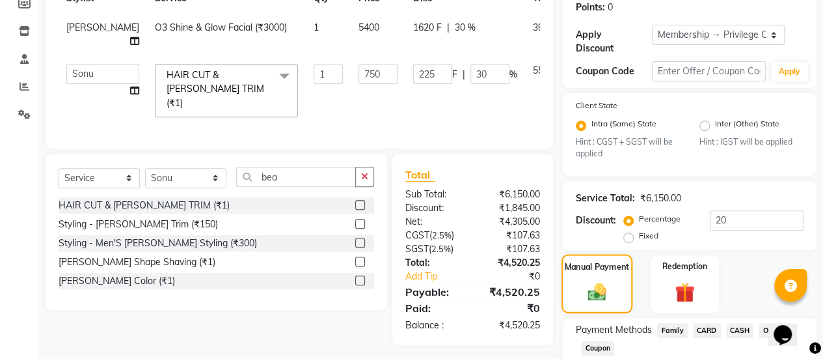
scroll to position [284, 0]
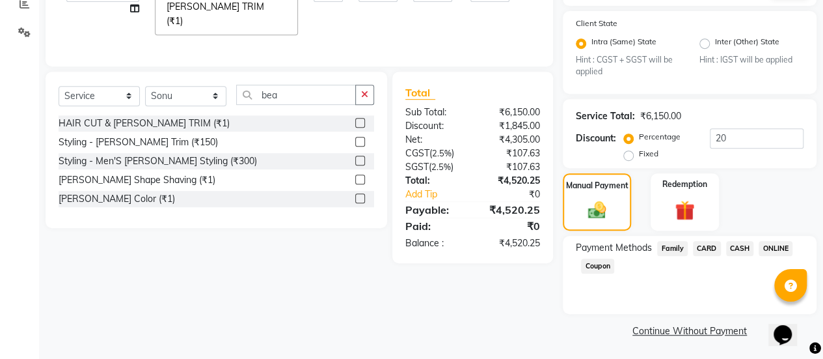
click at [776, 246] on span "ONLINE" at bounding box center [776, 248] width 34 height 15
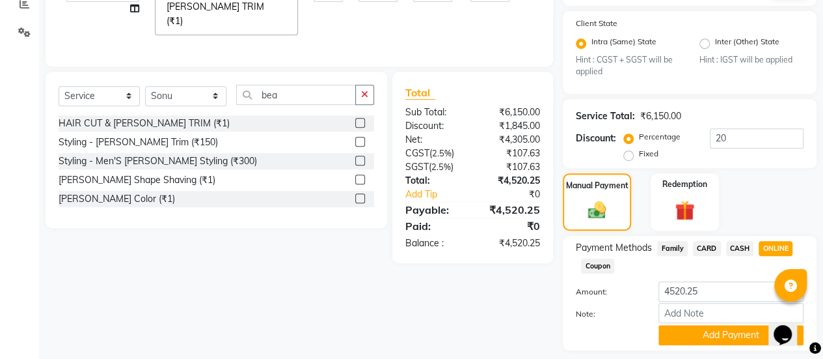
scroll to position [320, 0]
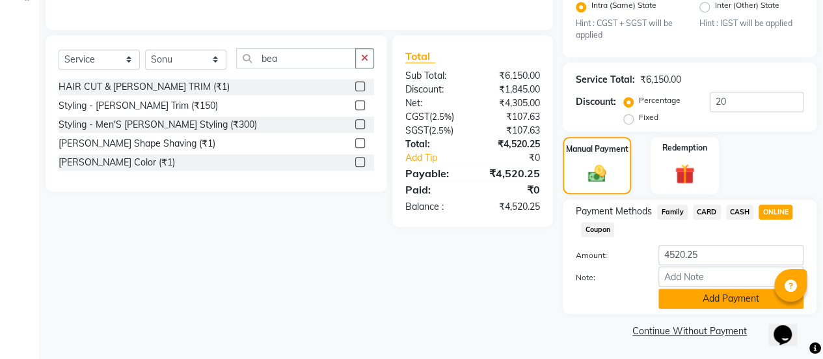
click at [723, 301] on button "Add Payment" at bounding box center [730, 298] width 145 height 20
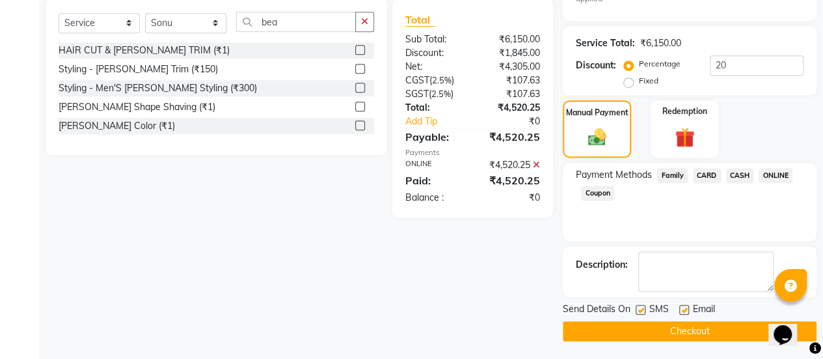
click at [684, 308] on label at bounding box center [684, 310] width 10 height 10
click at [684, 308] on input "checkbox" at bounding box center [683, 310] width 8 height 8
checkbox input "false"
click at [681, 322] on button "Checkout" at bounding box center [690, 331] width 254 height 20
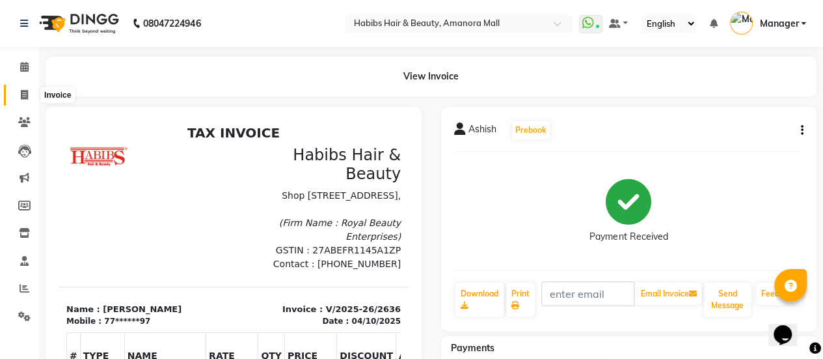
click at [23, 93] on icon at bounding box center [24, 95] width 7 height 10
select select "service"
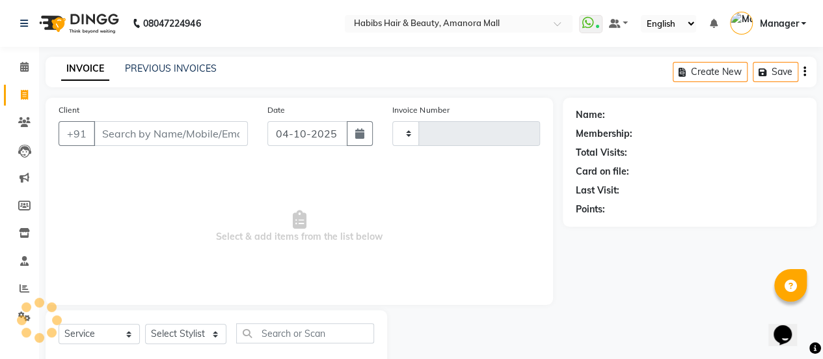
scroll to position [32, 0]
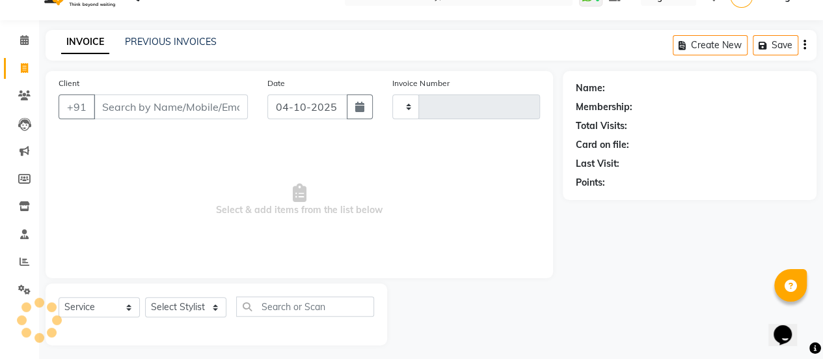
type input "2637"
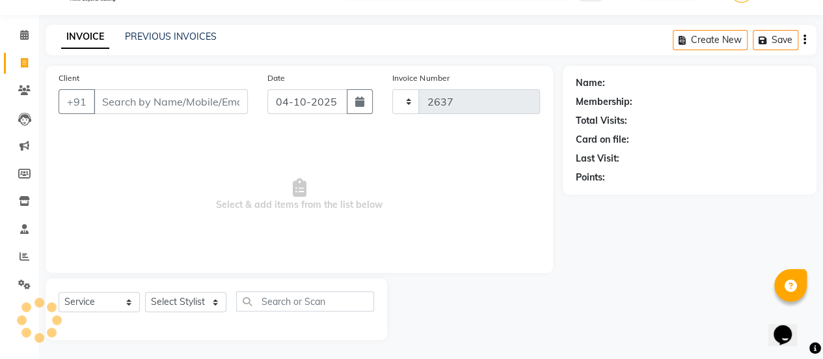
select select "5399"
click at [206, 314] on div "Select Service Product Membership Package Voucher Prepaid Gift Card Select Styl…" at bounding box center [217, 306] width 316 height 31
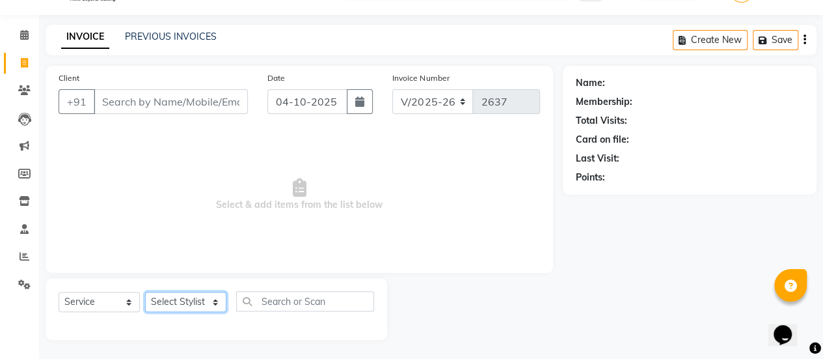
click at [200, 304] on select "Select Stylist [PERSON_NAME] Bhagavantu [PERSON_NAME] [PERSON_NAME] Manager [PE…" at bounding box center [185, 301] width 81 height 20
select select "37551"
click at [145, 291] on select "Select Stylist [PERSON_NAME] Bhagavantu [PERSON_NAME] [PERSON_NAME] Manager [PE…" at bounding box center [185, 301] width 81 height 20
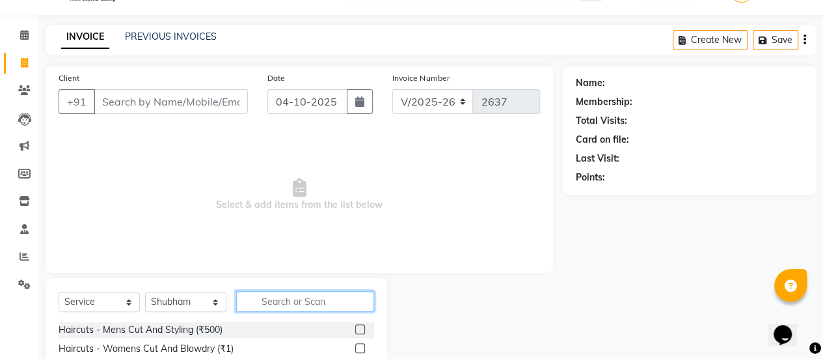
click at [280, 295] on input "text" at bounding box center [305, 301] width 138 height 20
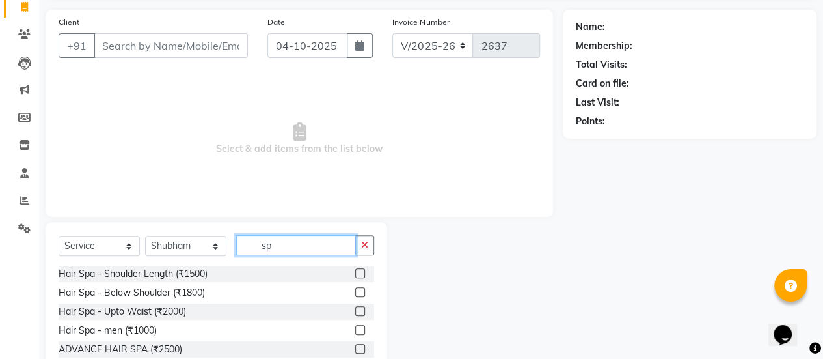
type input "sp"
click at [355, 291] on label at bounding box center [360, 292] width 10 height 10
click at [355, 291] on input "checkbox" at bounding box center [359, 292] width 8 height 8
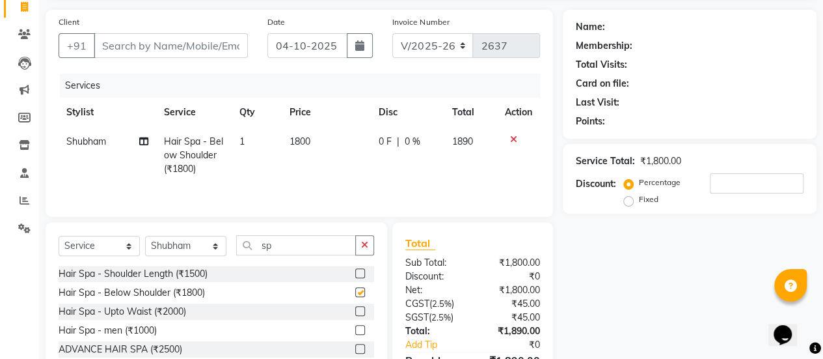
checkbox input "false"
click at [279, 245] on input "sp" at bounding box center [296, 245] width 120 height 20
type input "s"
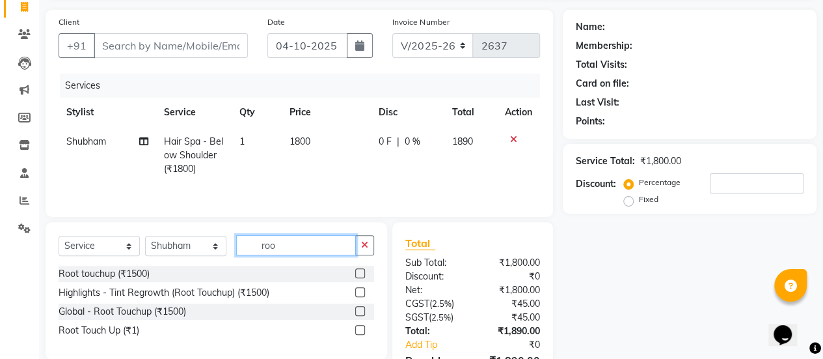
type input "roo"
click at [362, 271] on label at bounding box center [360, 273] width 10 height 10
click at [362, 271] on input "checkbox" at bounding box center [359, 273] width 8 height 8
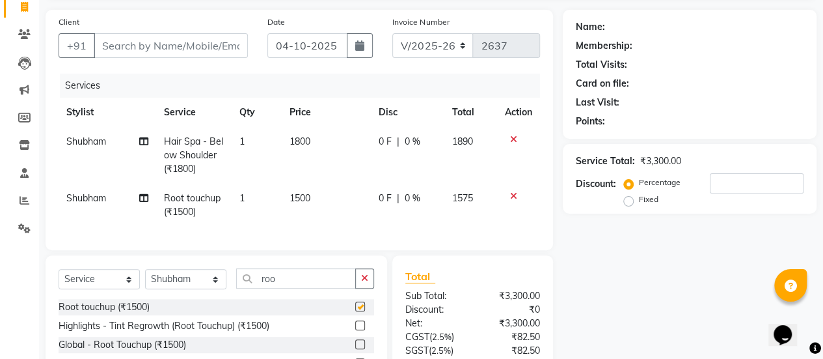
checkbox input "false"
click at [297, 187] on td "1500" at bounding box center [326, 204] width 89 height 43
select select "37551"
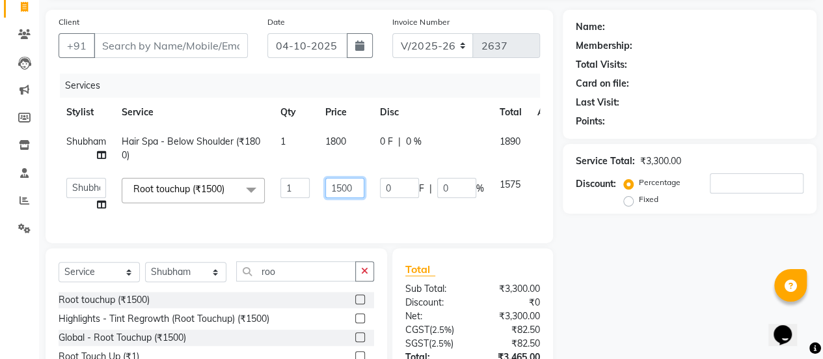
click at [344, 184] on input "1500" at bounding box center [344, 188] width 39 height 20
type input "2200"
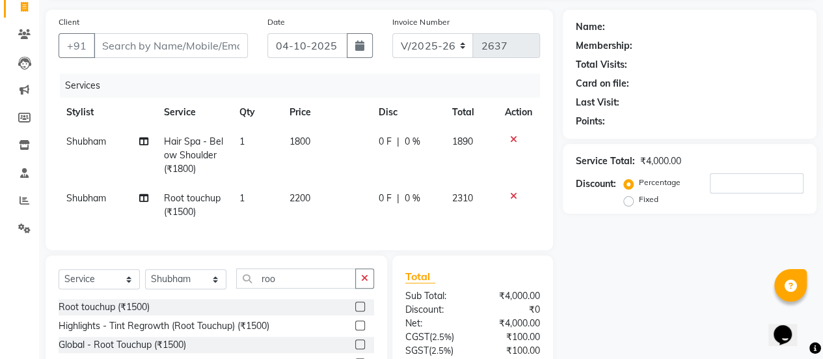
click at [333, 142] on td "1800" at bounding box center [326, 155] width 89 height 57
select select "37551"
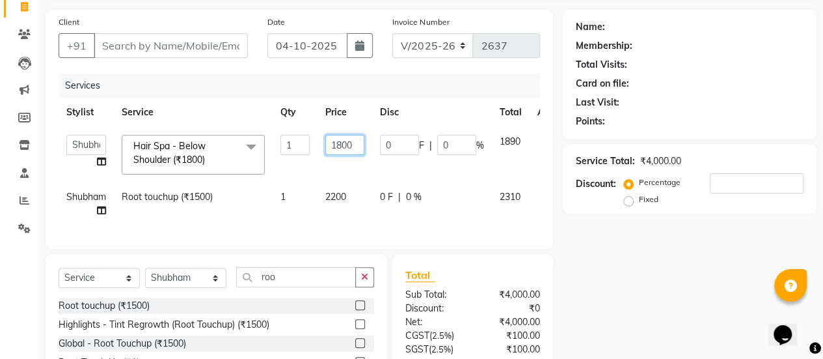
click at [349, 144] on input "1800" at bounding box center [344, 145] width 39 height 20
type input "1620"
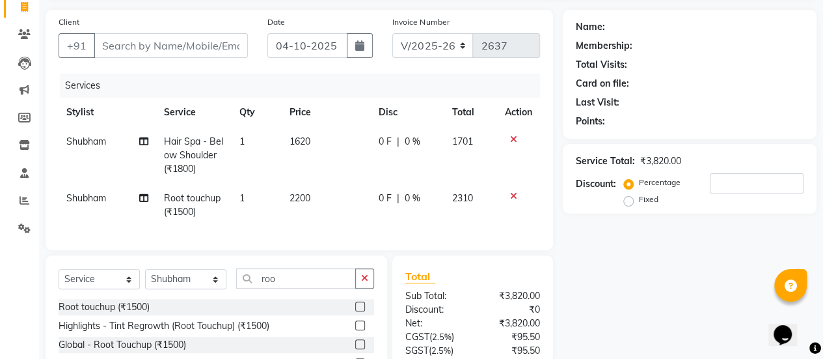
click at [294, 175] on tr "[PERSON_NAME] Hair Spa - Below Shoulder (₹1800) 1 1620 0 F | 0 % 1701" at bounding box center [299, 155] width 481 height 57
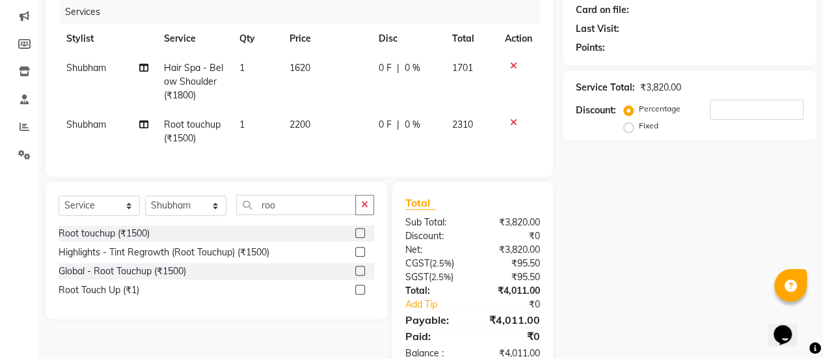
scroll to position [160, 0]
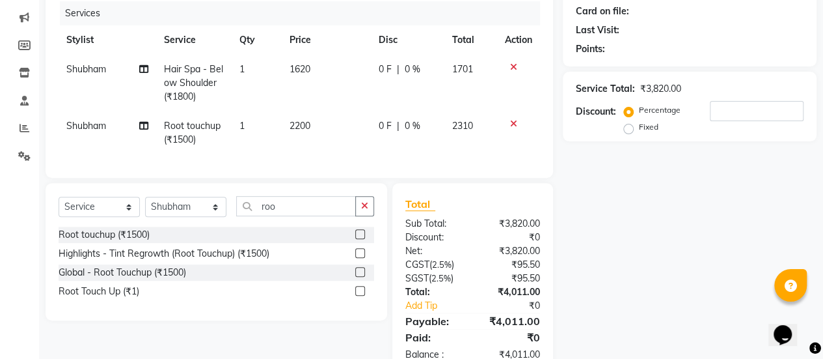
click at [295, 72] on span "1620" at bounding box center [300, 69] width 21 height 12
select select "37551"
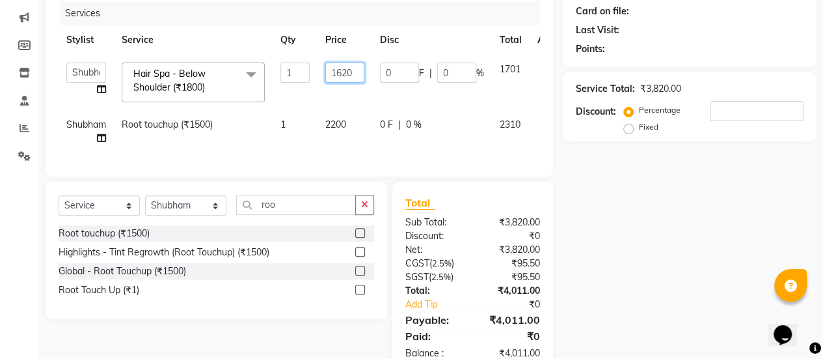
click at [360, 70] on input "1620" at bounding box center [344, 72] width 39 height 20
type input "1600"
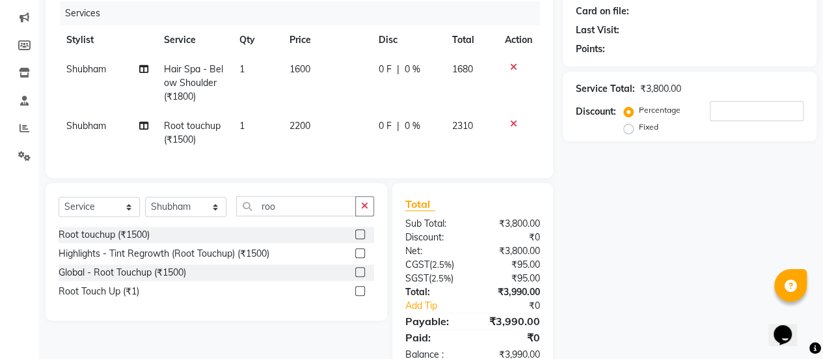
click at [299, 96] on tr "[PERSON_NAME] Hair Spa - Below Shoulder (₹1800) 1 1600 0 F | 0 % 1680" at bounding box center [299, 83] width 481 height 57
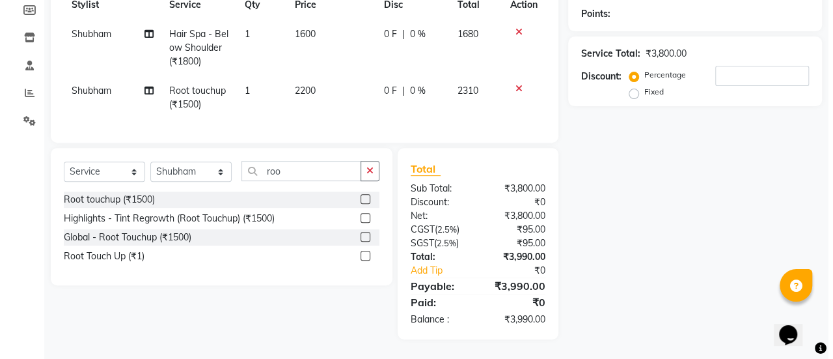
scroll to position [0, 0]
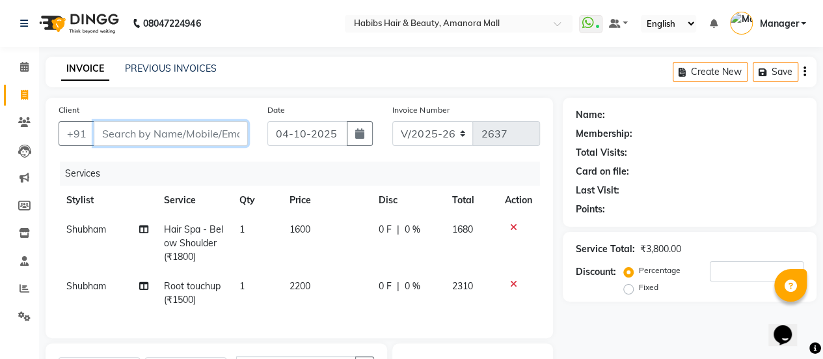
click at [139, 132] on input "Client" at bounding box center [171, 133] width 154 height 25
type input "9"
type input "0"
type input "9850337794"
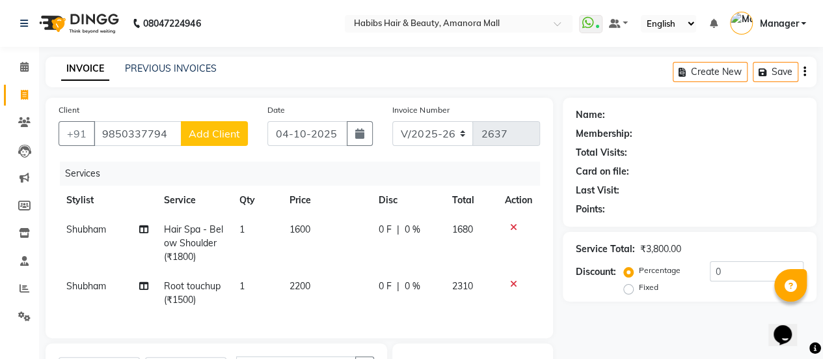
click at [223, 128] on span "Add Client" at bounding box center [214, 133] width 51 height 13
select select "22"
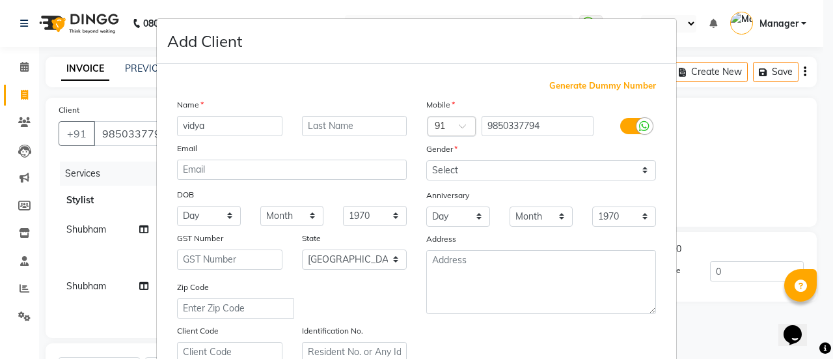
type input "vidya"
drag, startPoint x: 498, startPoint y: 165, endPoint x: 459, endPoint y: 221, distance: 68.2
click at [459, 221] on div "Mobile Country Code × 91 9850337794 Gender Select [DEMOGRAPHIC_DATA] [DEMOGRAPH…" at bounding box center [540, 230] width 249 height 264
select select "[DEMOGRAPHIC_DATA]"
click at [426, 160] on select "Select [DEMOGRAPHIC_DATA] [DEMOGRAPHIC_DATA] Other Prefer Not To Say" at bounding box center [541, 170] width 230 height 20
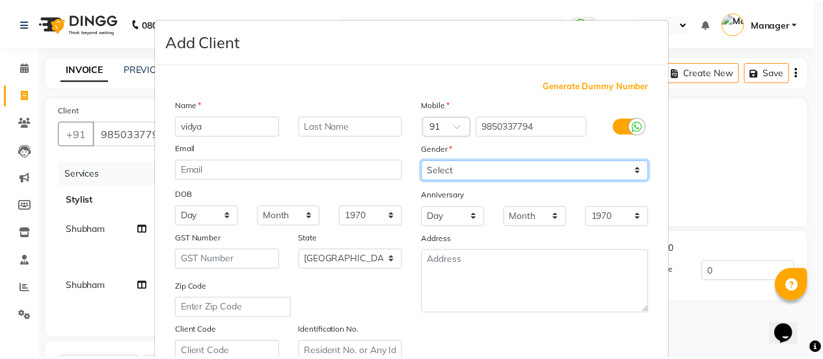
scroll to position [239, 0]
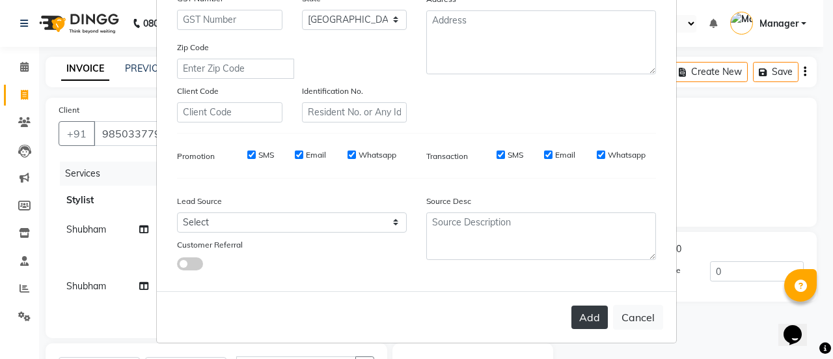
click at [585, 310] on button "Add" at bounding box center [589, 316] width 36 height 23
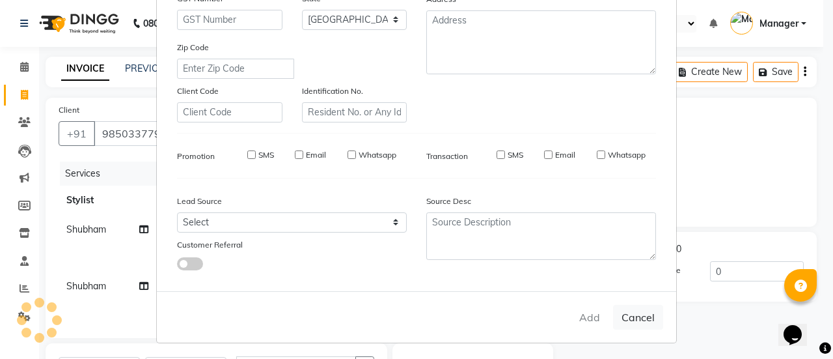
type input "98******94"
select select
select select "null"
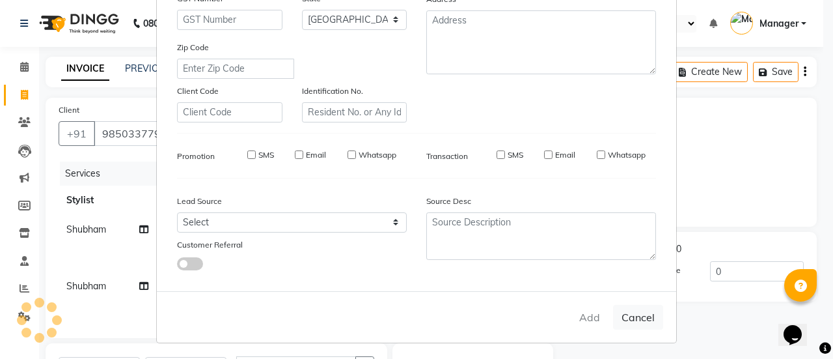
select select
checkbox input "false"
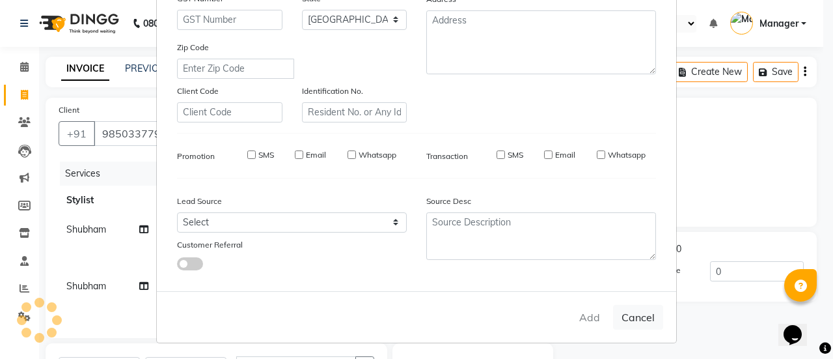
checkbox input "false"
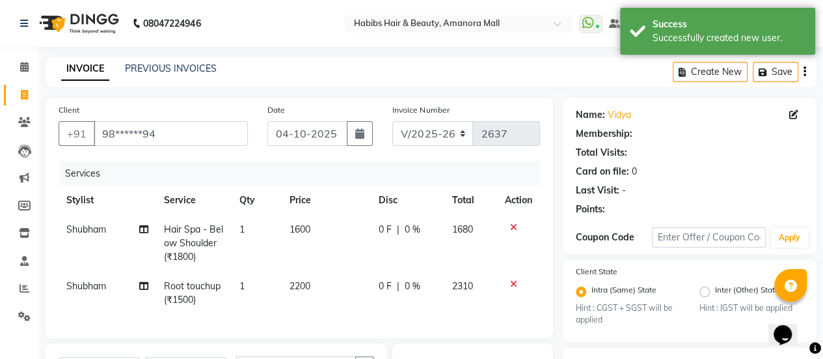
scroll to position [204, 0]
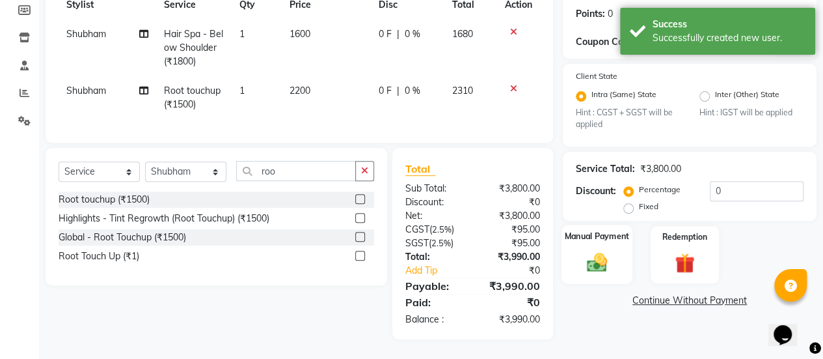
click at [587, 251] on img at bounding box center [596, 262] width 33 height 23
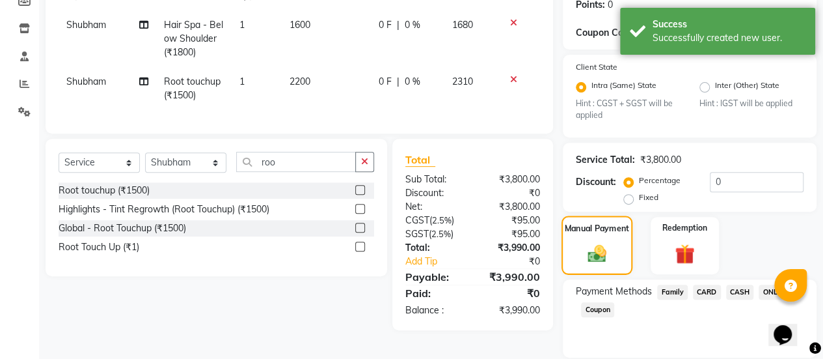
scroll to position [249, 0]
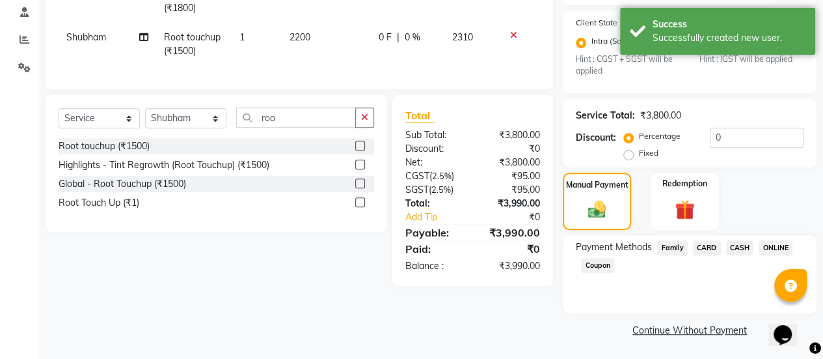
click at [785, 247] on span "ONLINE" at bounding box center [776, 247] width 34 height 15
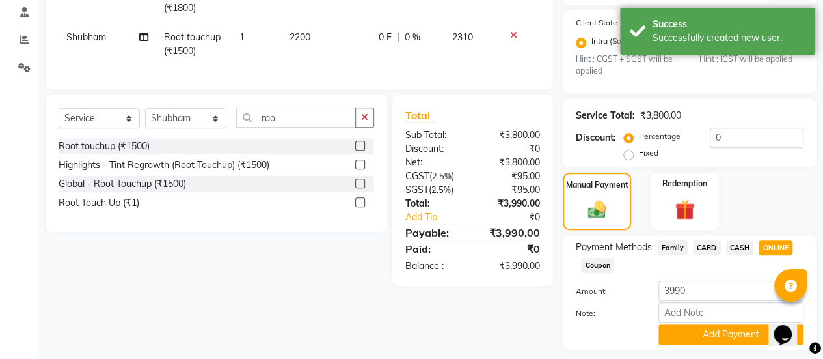
scroll to position [285, 0]
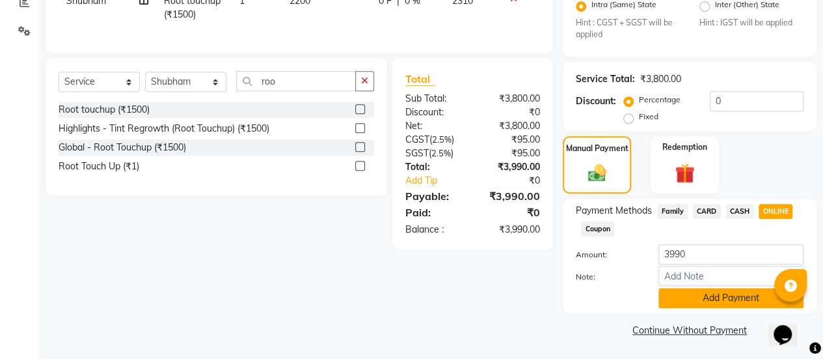
click at [713, 297] on button "Add Payment" at bounding box center [730, 298] width 145 height 20
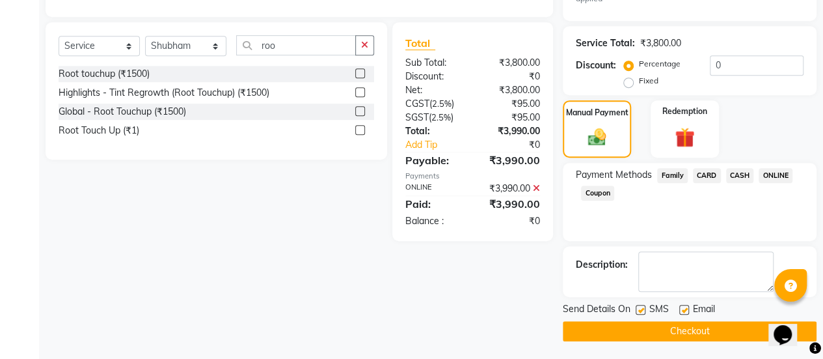
click at [685, 309] on label at bounding box center [684, 310] width 10 height 10
click at [685, 309] on input "checkbox" at bounding box center [683, 310] width 8 height 8
checkbox input "false"
click at [657, 329] on button "Checkout" at bounding box center [690, 331] width 254 height 20
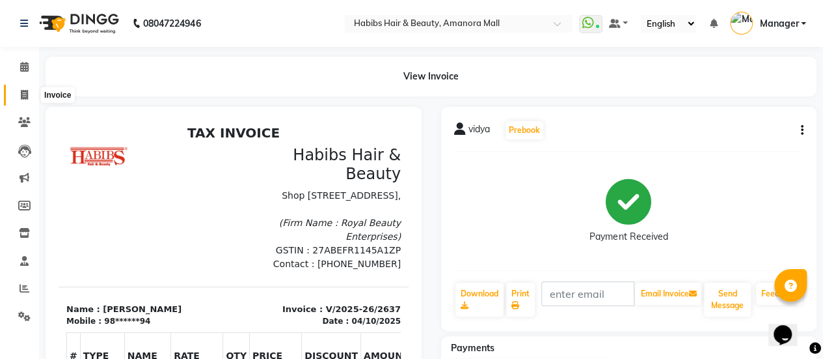
click at [25, 94] on icon at bounding box center [24, 95] width 7 height 10
select select "service"
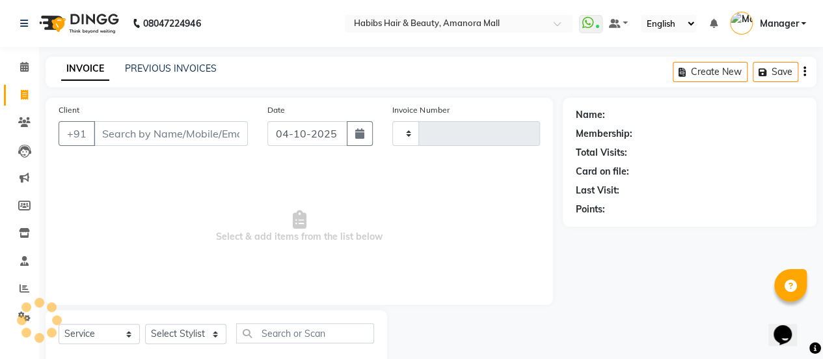
scroll to position [32, 0]
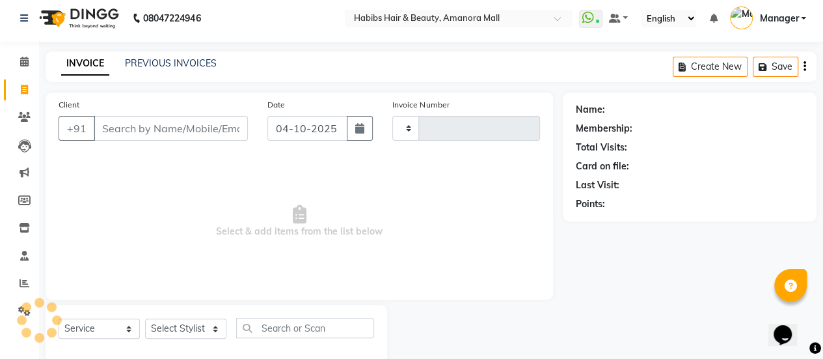
type input "2638"
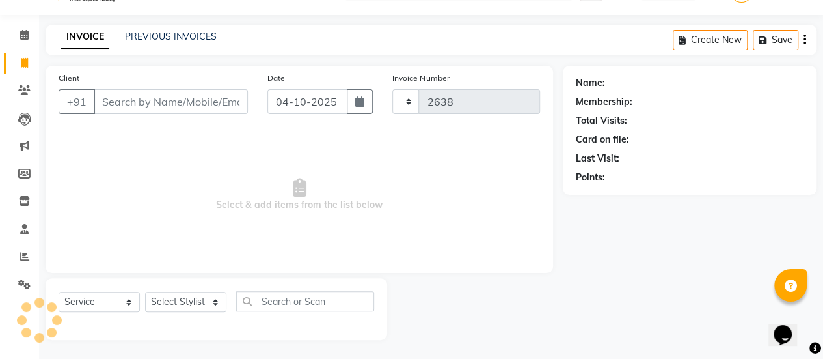
select select "5399"
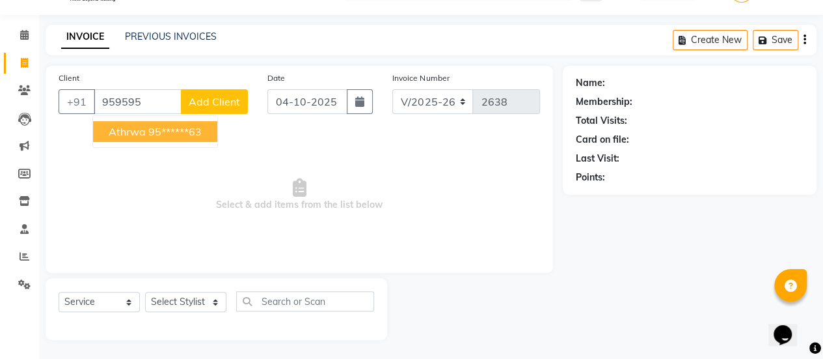
click at [137, 127] on span "athrwa" at bounding box center [127, 131] width 37 height 13
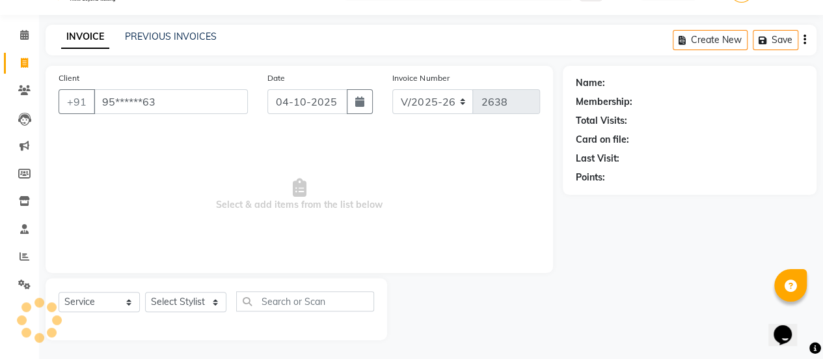
type input "95******63"
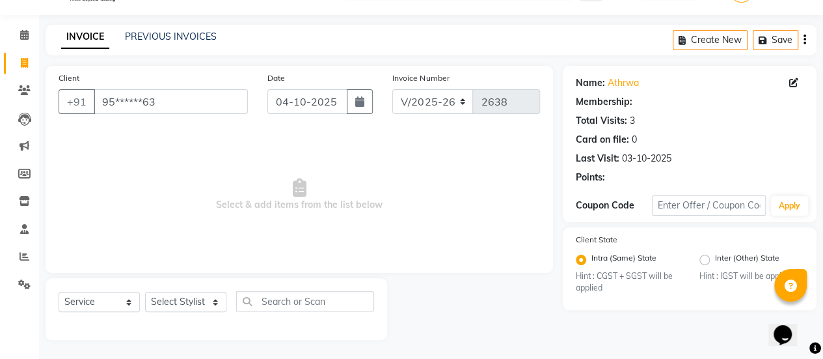
select select "1: Object"
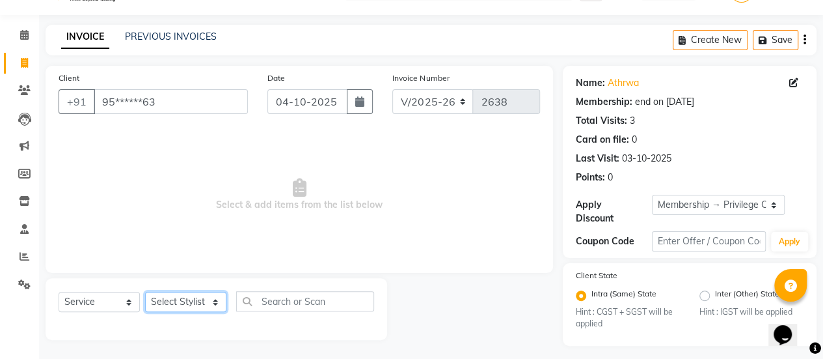
click at [191, 302] on select "Select Stylist [PERSON_NAME] Bhagavantu [PERSON_NAME] [PERSON_NAME] Manager [PE…" at bounding box center [185, 301] width 81 height 20
select select "36311"
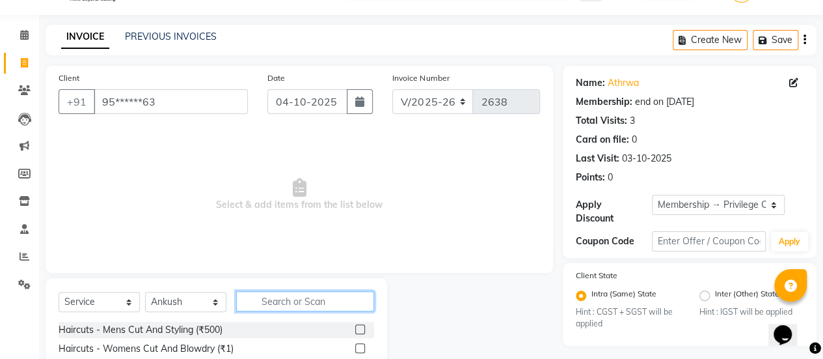
click at [269, 297] on input "text" at bounding box center [305, 301] width 138 height 20
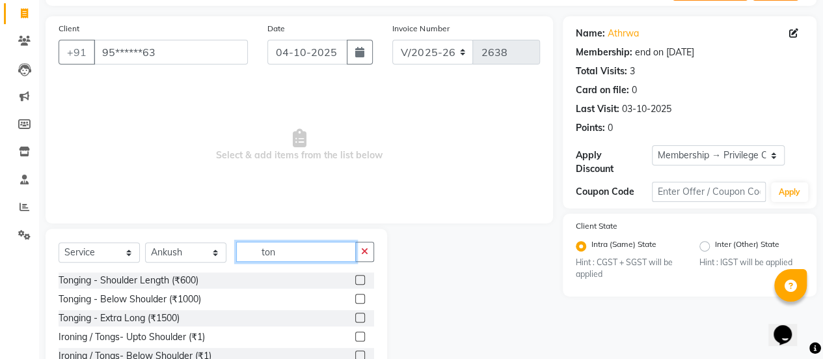
scroll to position [84, 0]
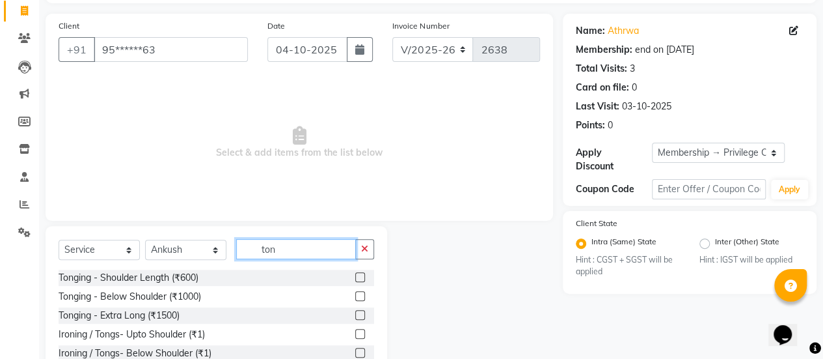
type input "ton"
click at [362, 295] on label at bounding box center [360, 296] width 10 height 10
click at [362, 295] on input "checkbox" at bounding box center [359, 296] width 8 height 8
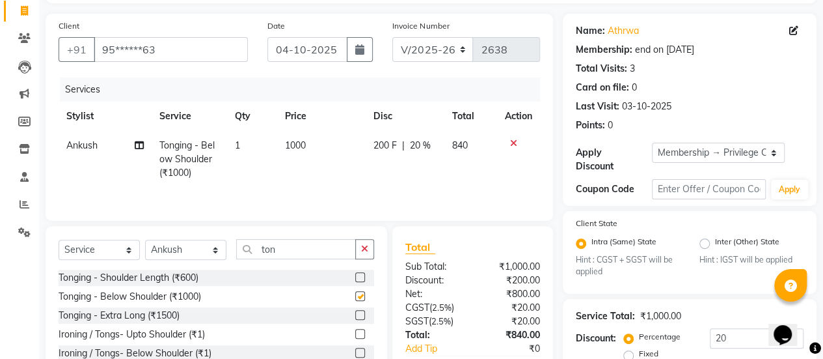
checkbox input "false"
click at [318, 150] on td "1000" at bounding box center [321, 159] width 88 height 57
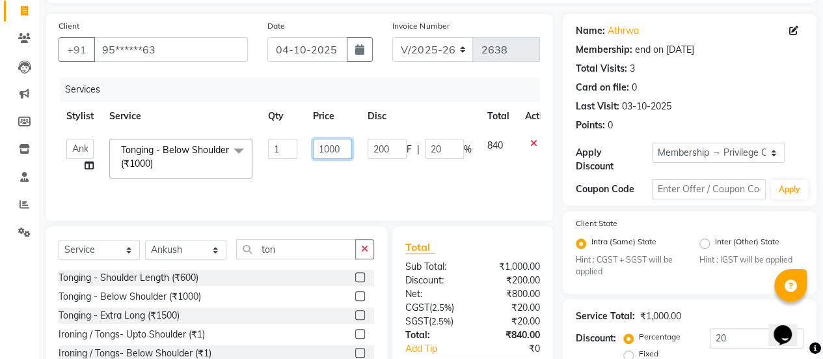
click at [345, 150] on input "1000" at bounding box center [332, 149] width 39 height 20
type input "1428"
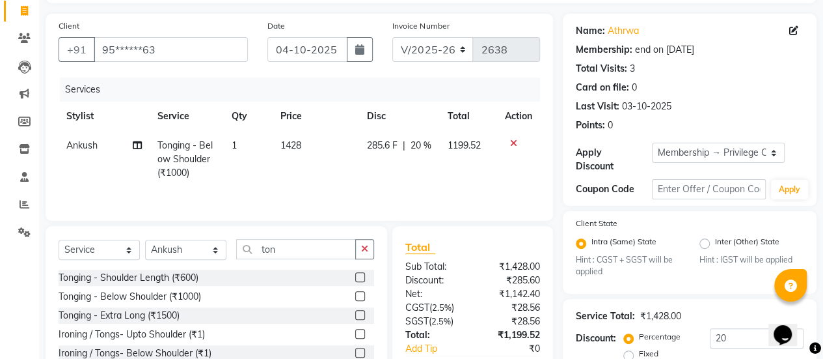
click at [444, 191] on div "Services Stylist Service Qty Price Disc Total Action [PERSON_NAME] Tonging - Be…" at bounding box center [299, 142] width 481 height 130
click at [416, 144] on span "20 %" at bounding box center [421, 146] width 21 height 14
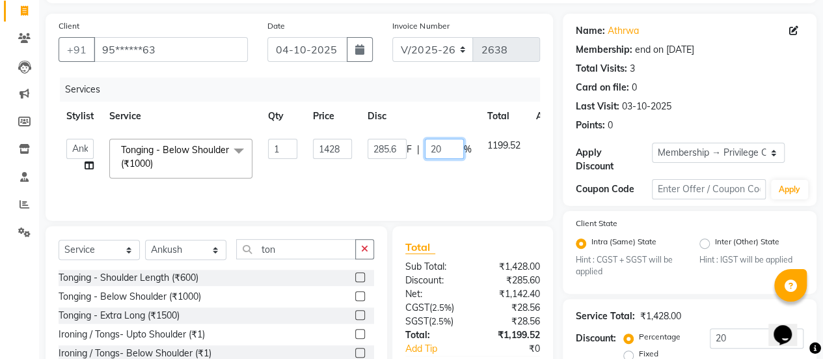
click at [445, 147] on input "20" at bounding box center [444, 149] width 39 height 20
type input "2"
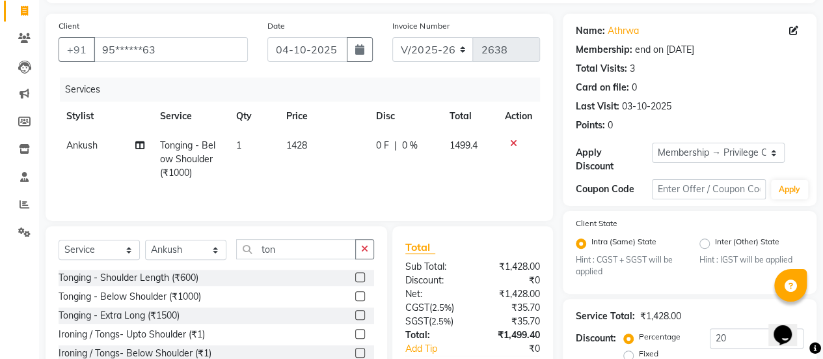
click at [347, 174] on td "1428" at bounding box center [323, 159] width 90 height 57
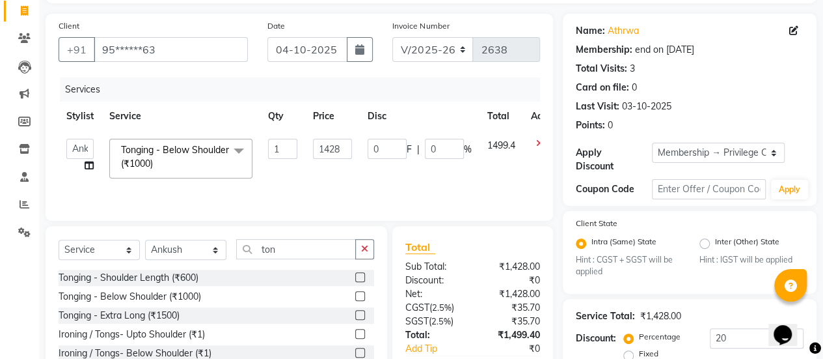
scroll to position [200, 0]
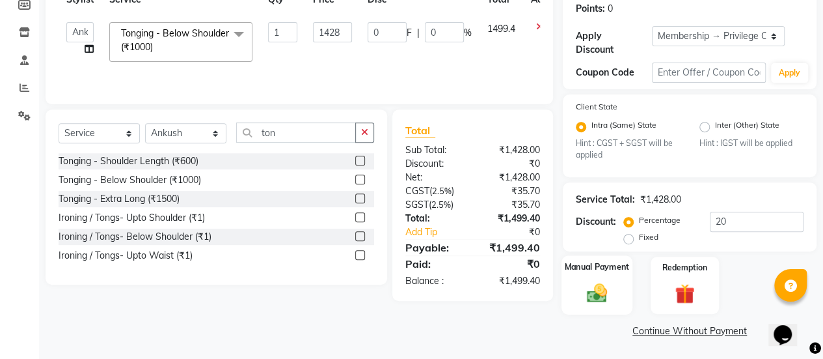
click at [599, 296] on img at bounding box center [596, 292] width 33 height 23
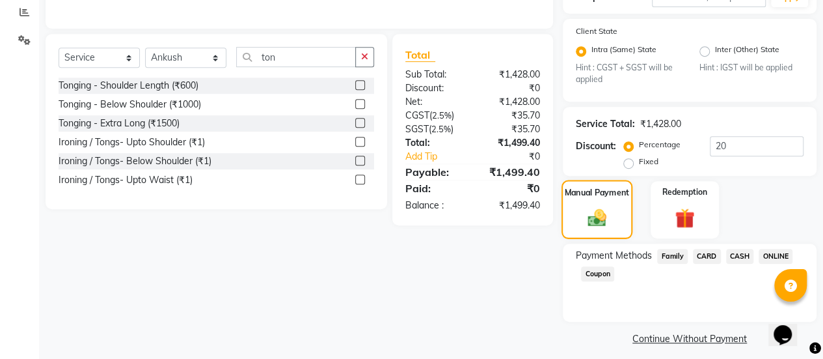
scroll to position [284, 0]
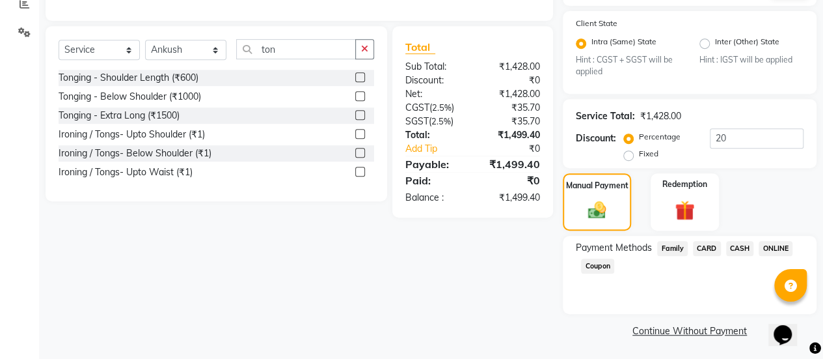
click at [734, 248] on span "CASH" at bounding box center [740, 248] width 28 height 15
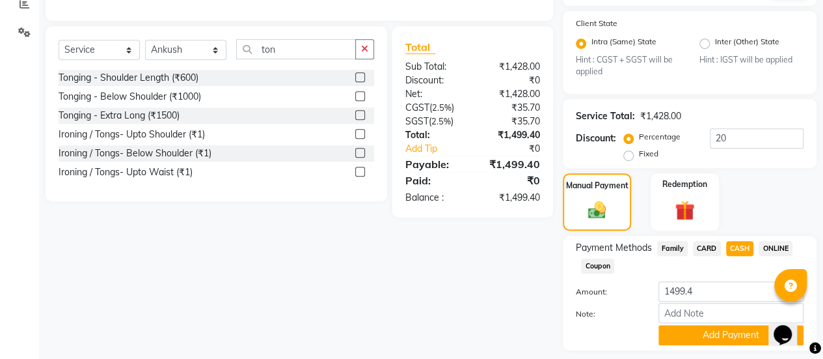
scroll to position [320, 0]
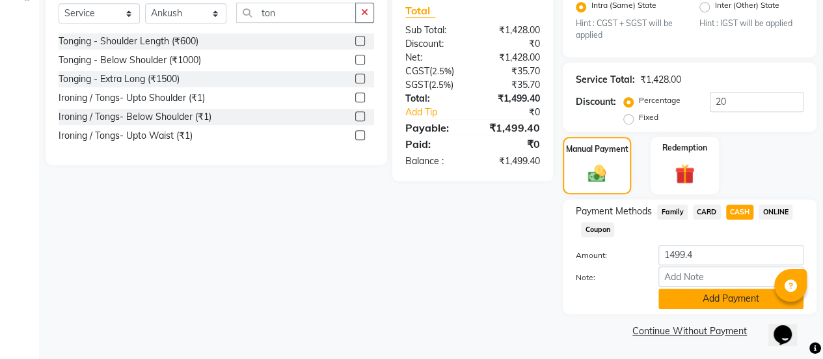
click at [700, 291] on button "Add Payment" at bounding box center [730, 298] width 145 height 20
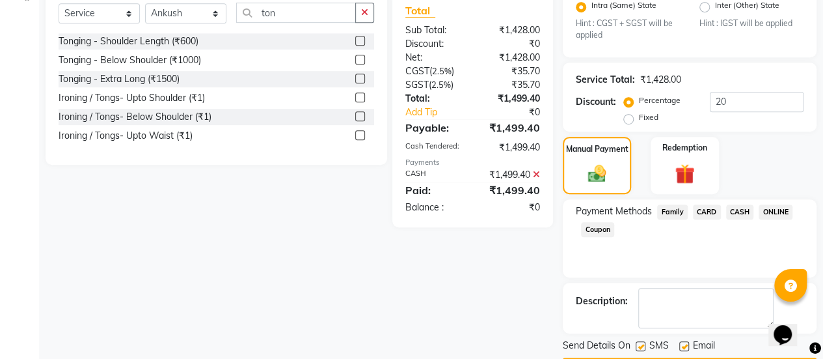
scroll to position [357, 0]
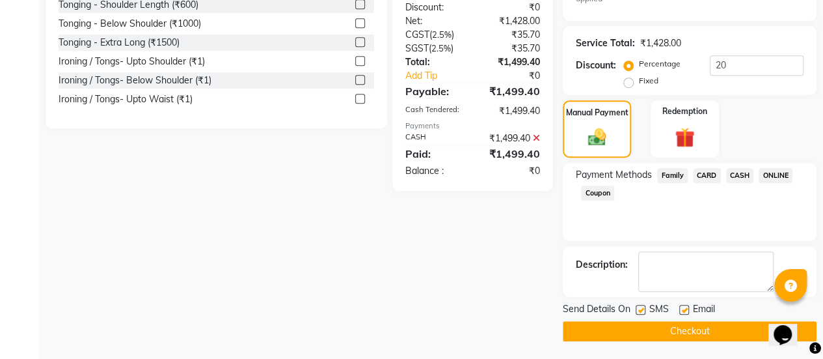
click at [684, 308] on label at bounding box center [684, 310] width 10 height 10
click at [684, 308] on input "checkbox" at bounding box center [683, 310] width 8 height 8
checkbox input "false"
click at [656, 327] on button "Checkout" at bounding box center [690, 331] width 254 height 20
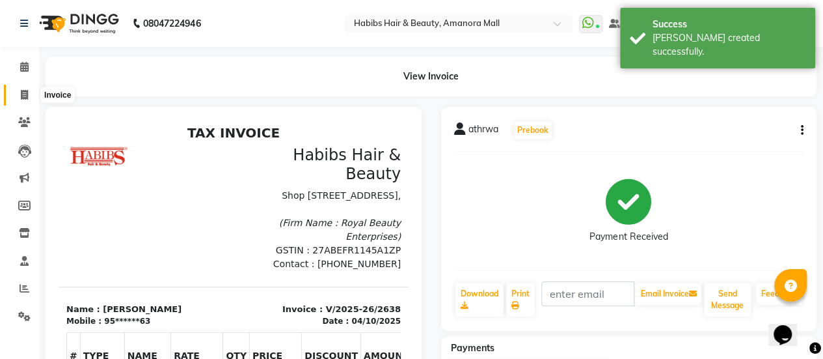
click at [21, 90] on icon at bounding box center [24, 95] width 7 height 10
select select "service"
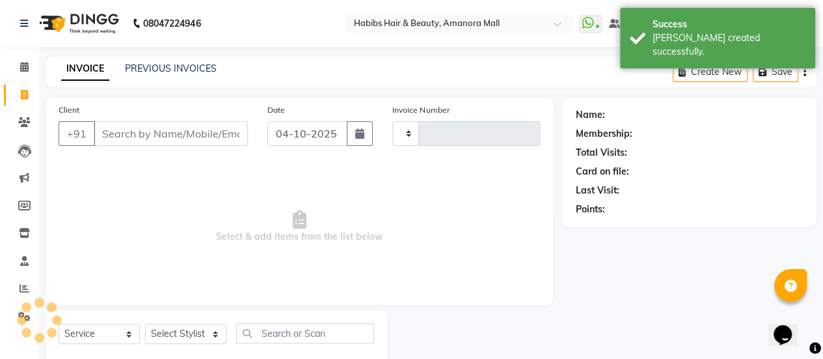
scroll to position [32, 0]
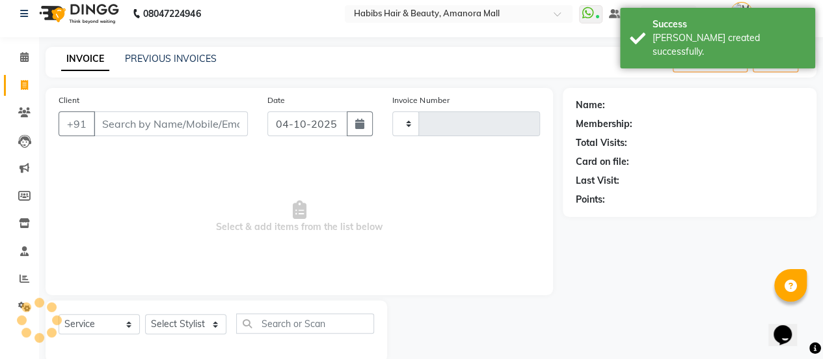
type input "2639"
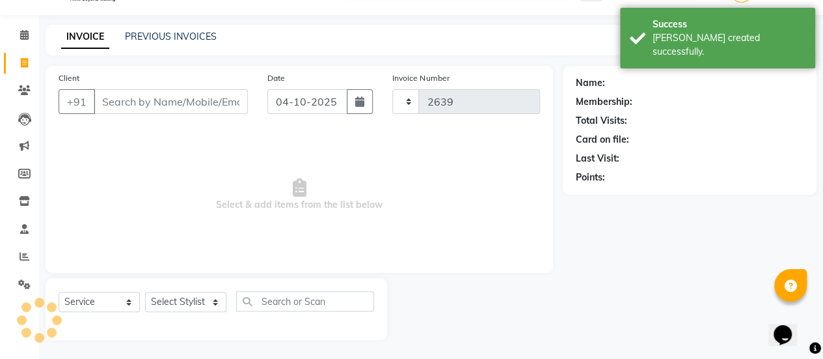
select select "5399"
